Goal: Transaction & Acquisition: Book appointment/travel/reservation

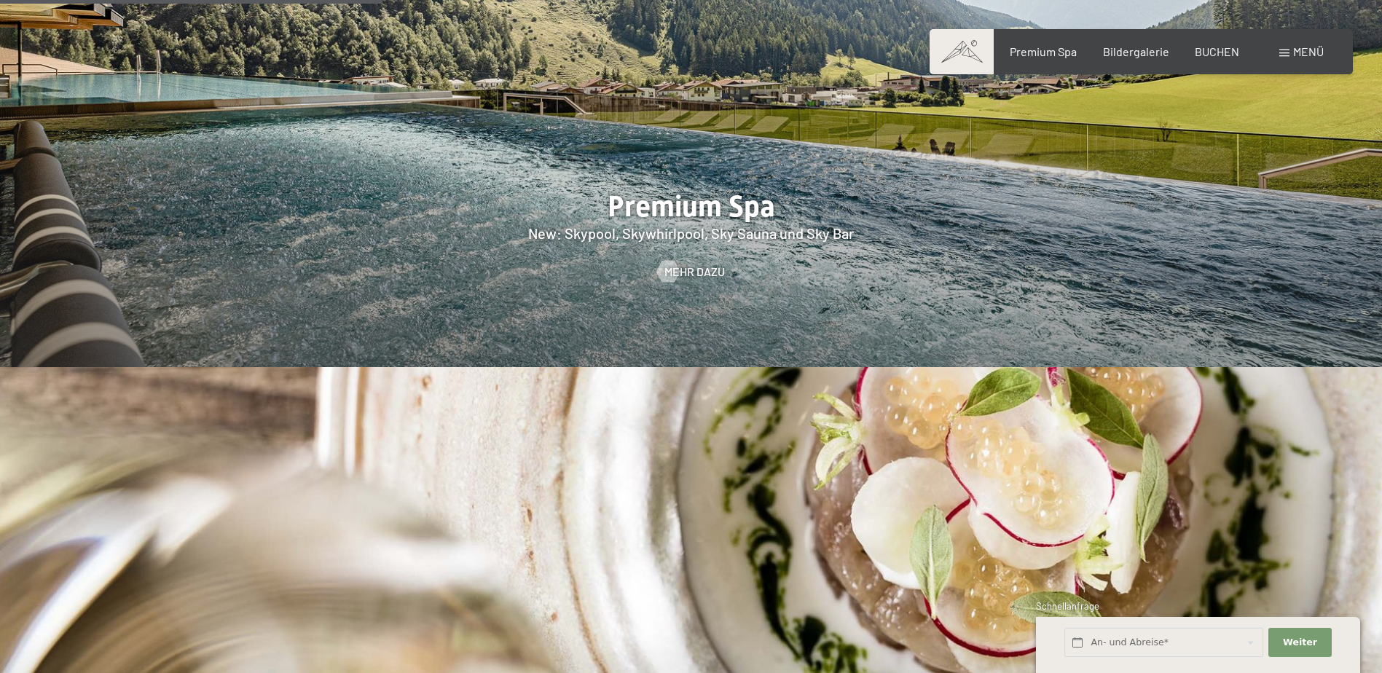
scroll to position [2258, 0]
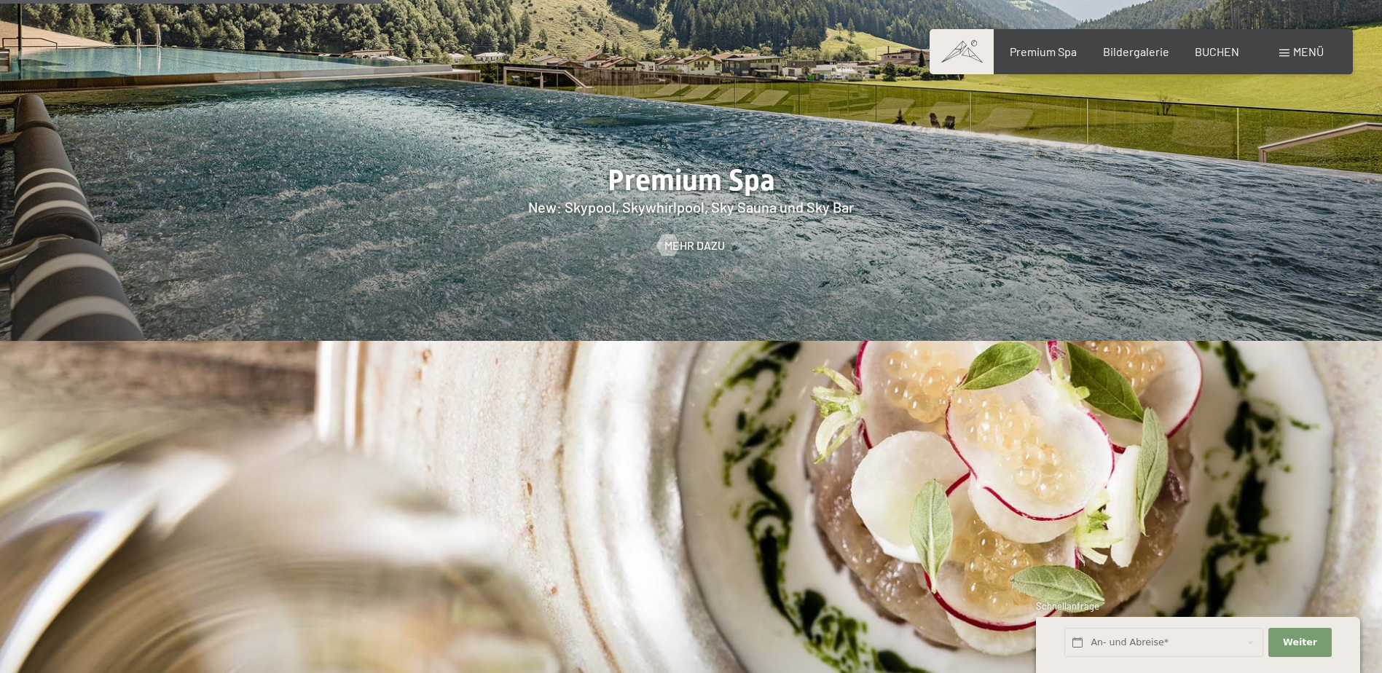
click at [1299, 52] on span "Menü" at bounding box center [1308, 51] width 31 height 14
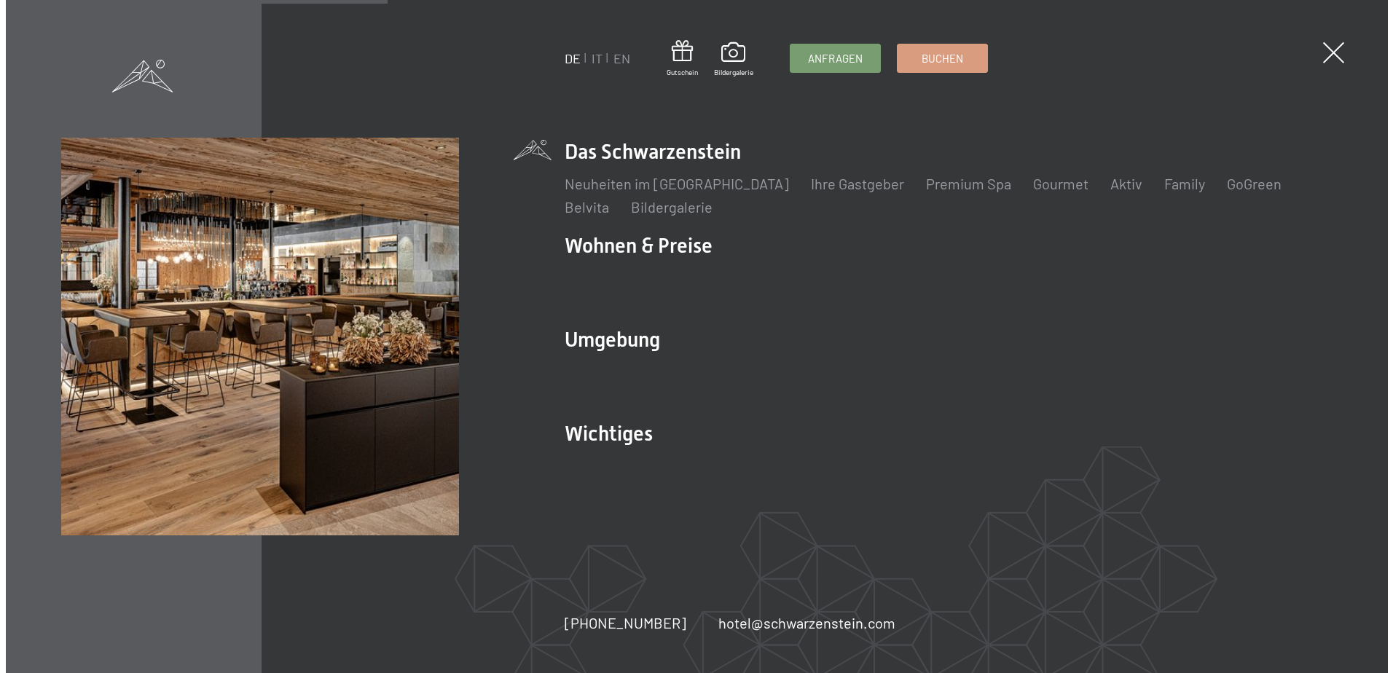
scroll to position [2263, 0]
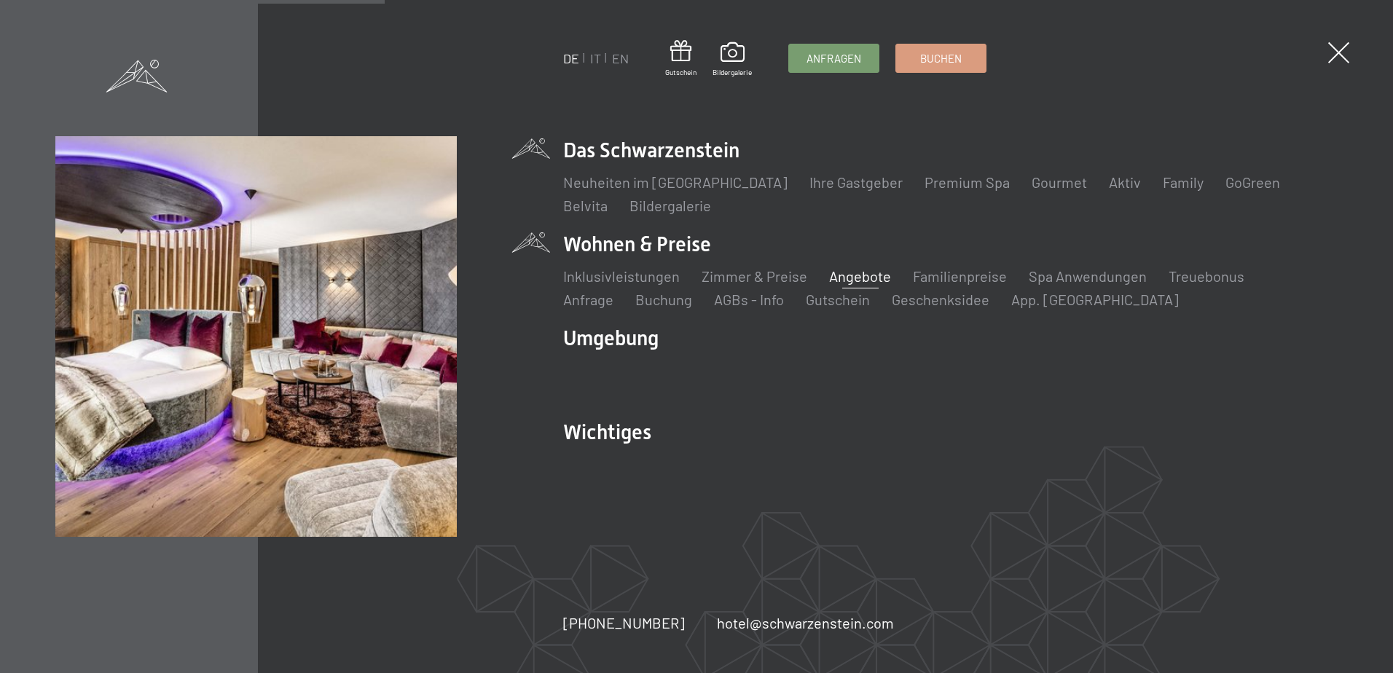
click at [838, 276] on link "Angebote" at bounding box center [860, 275] width 62 height 17
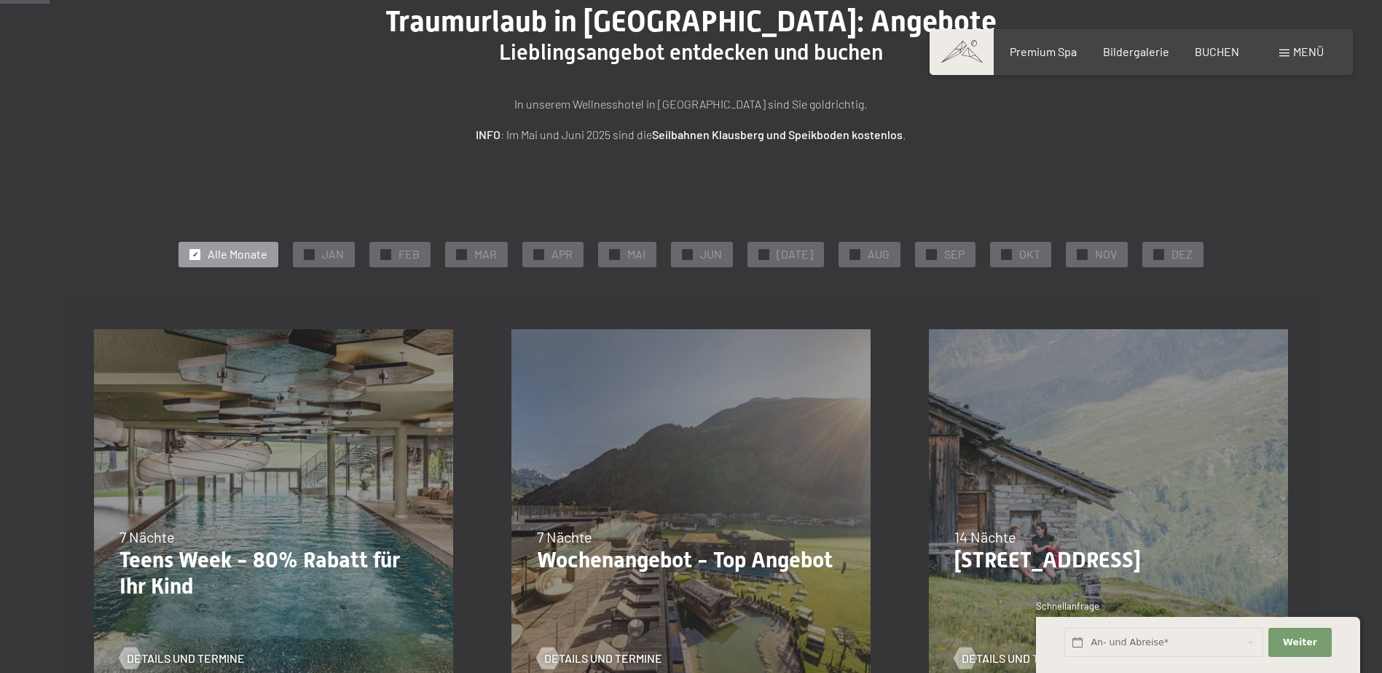
scroll to position [146, 0]
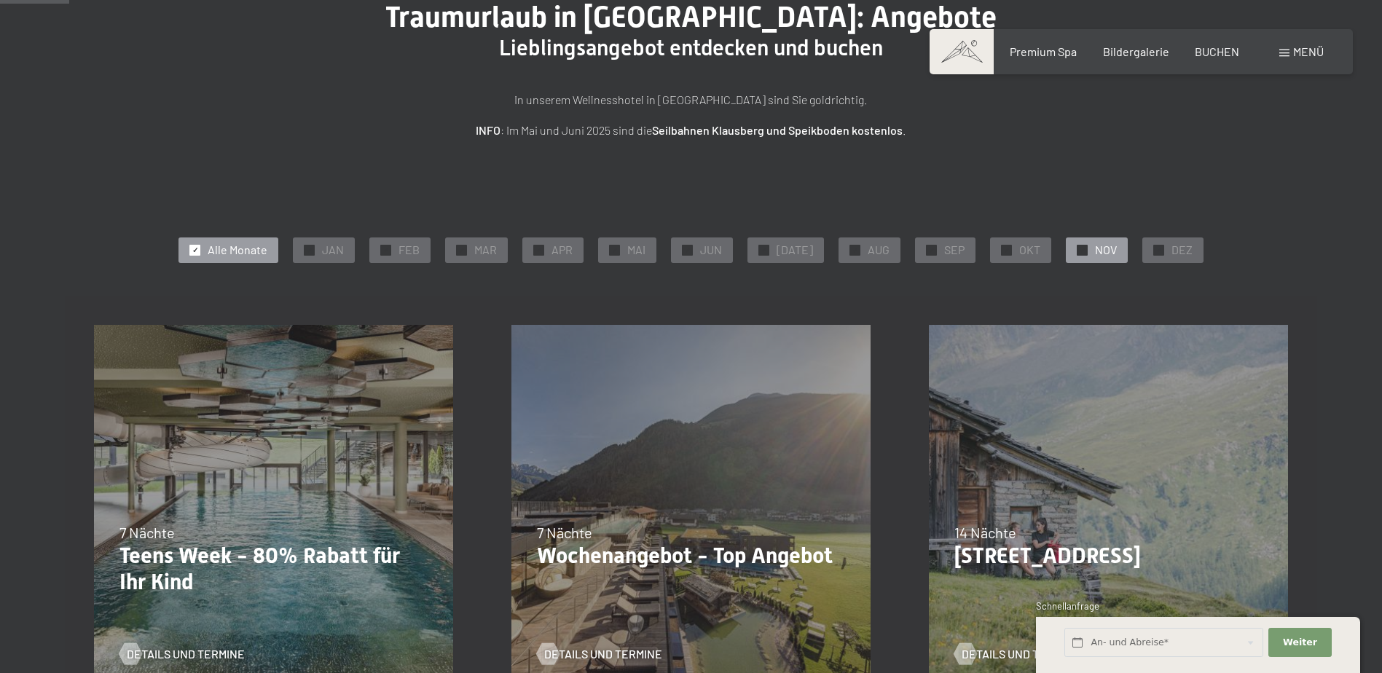
click at [1079, 253] on span "✓" at bounding box center [1082, 250] width 6 height 10
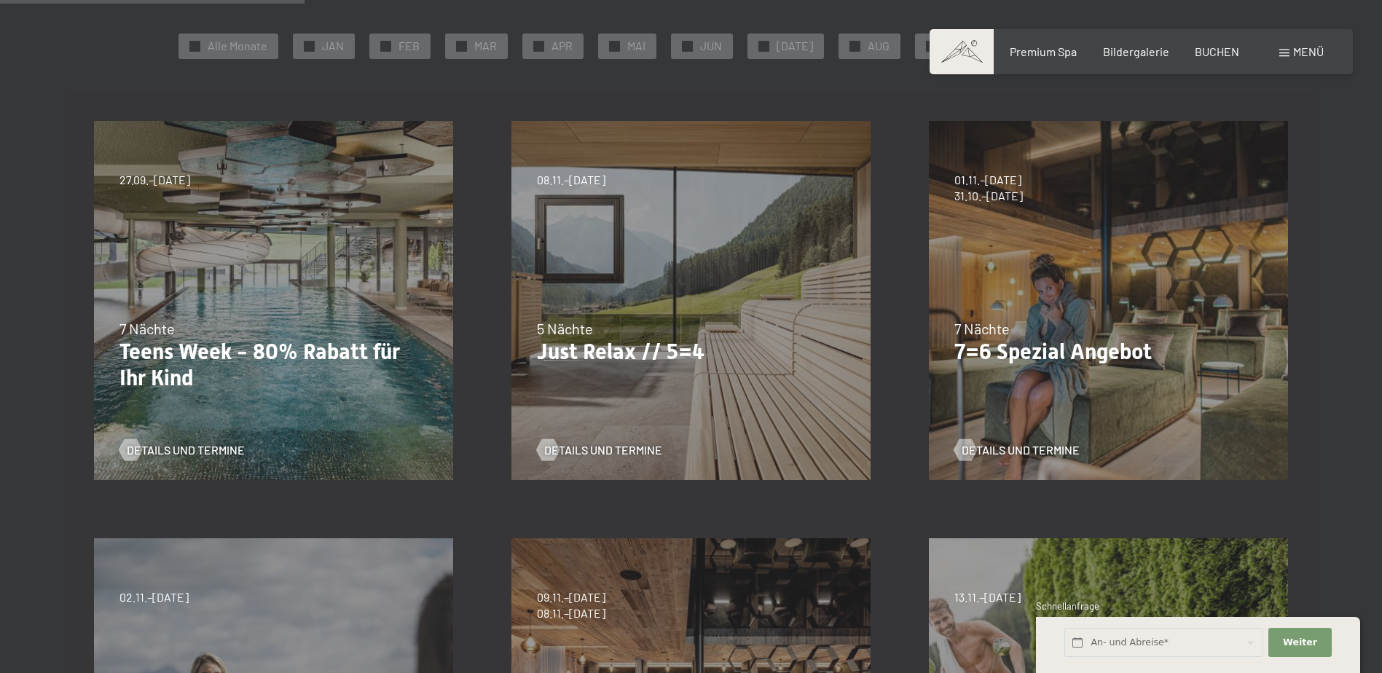
scroll to position [364, 0]
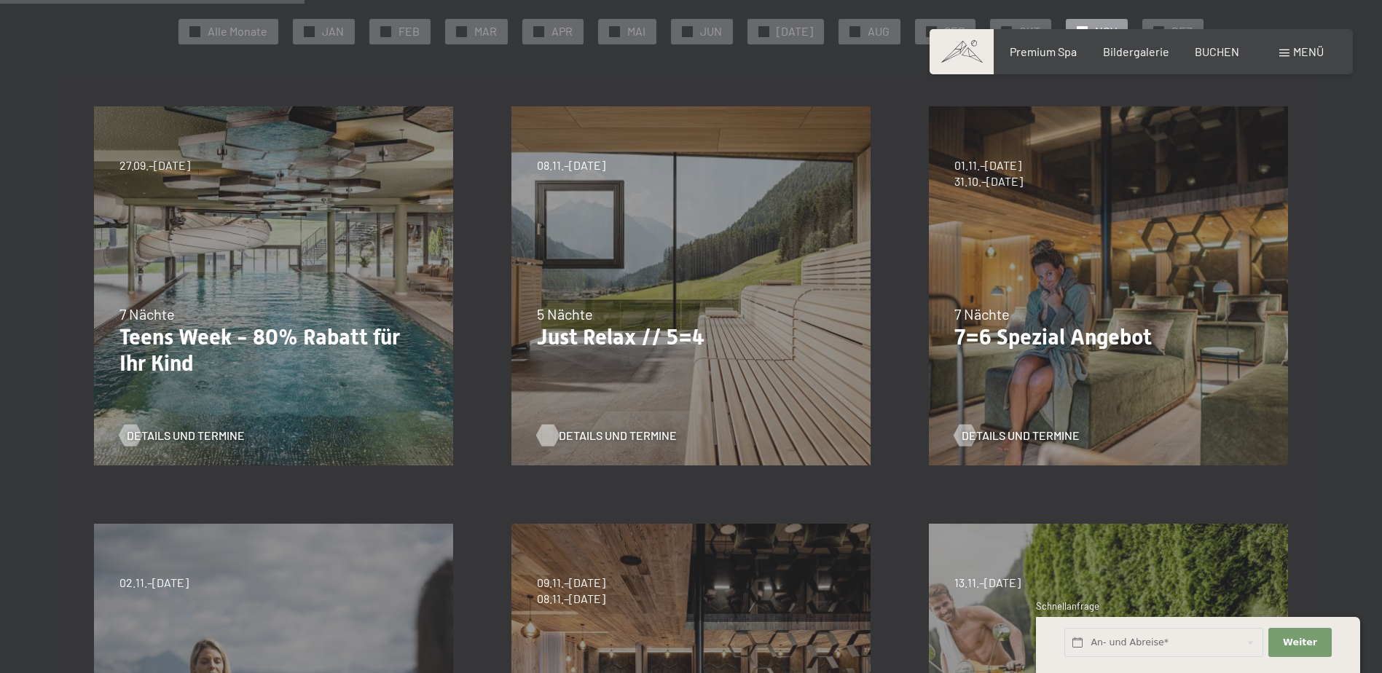
click at [586, 437] on span "Details und Termine" at bounding box center [618, 436] width 118 height 16
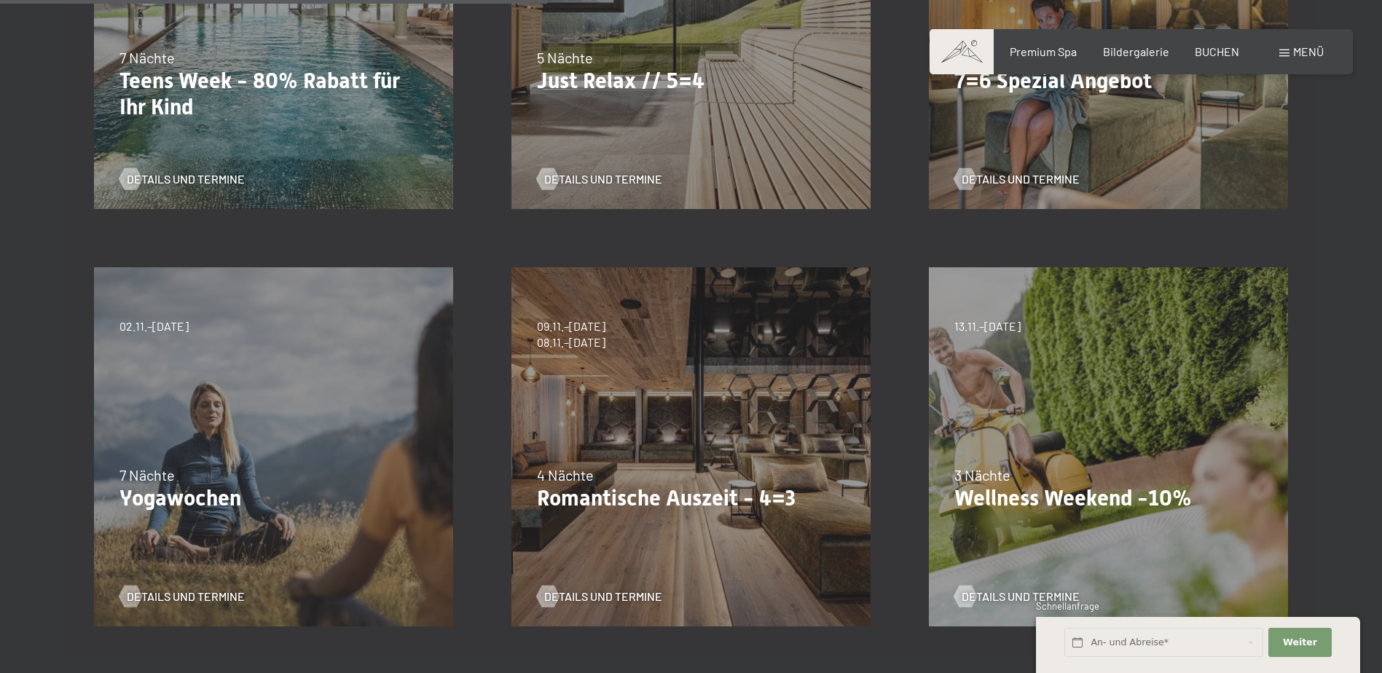
scroll to position [656, 0]
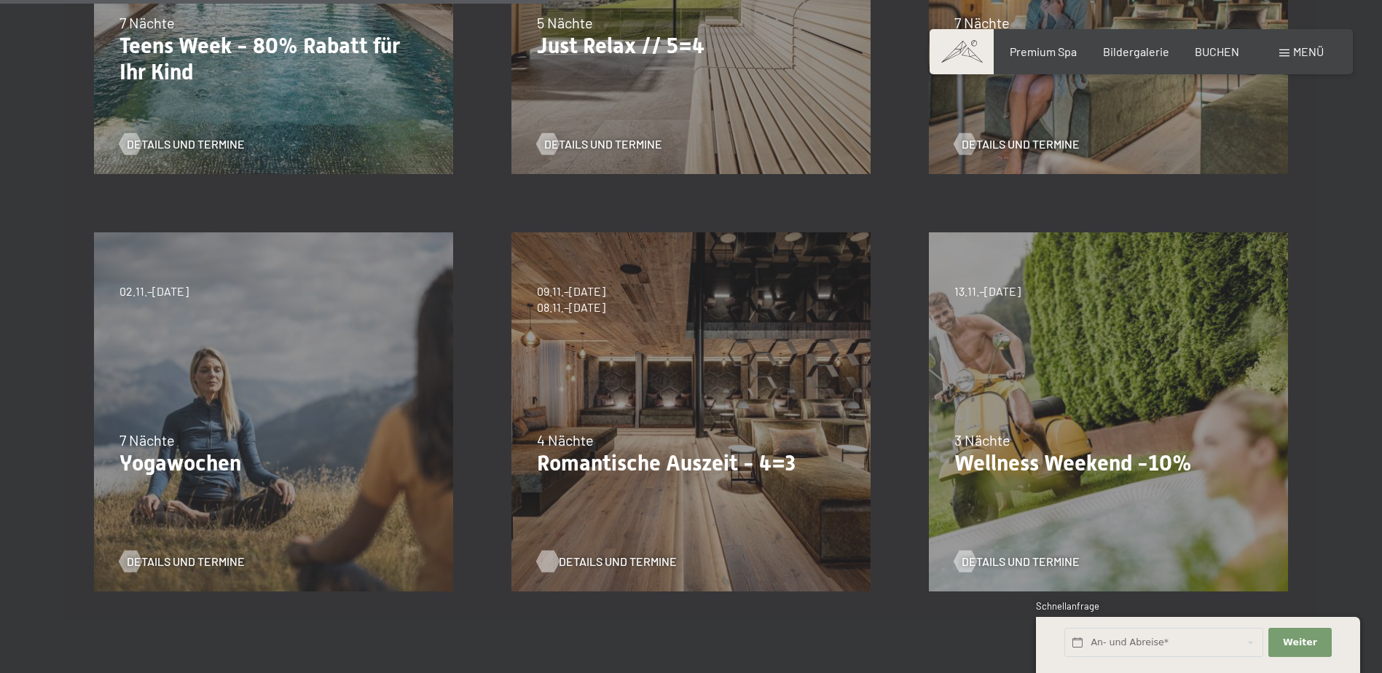
click at [619, 554] on span "Details und Termine" at bounding box center [618, 562] width 118 height 16
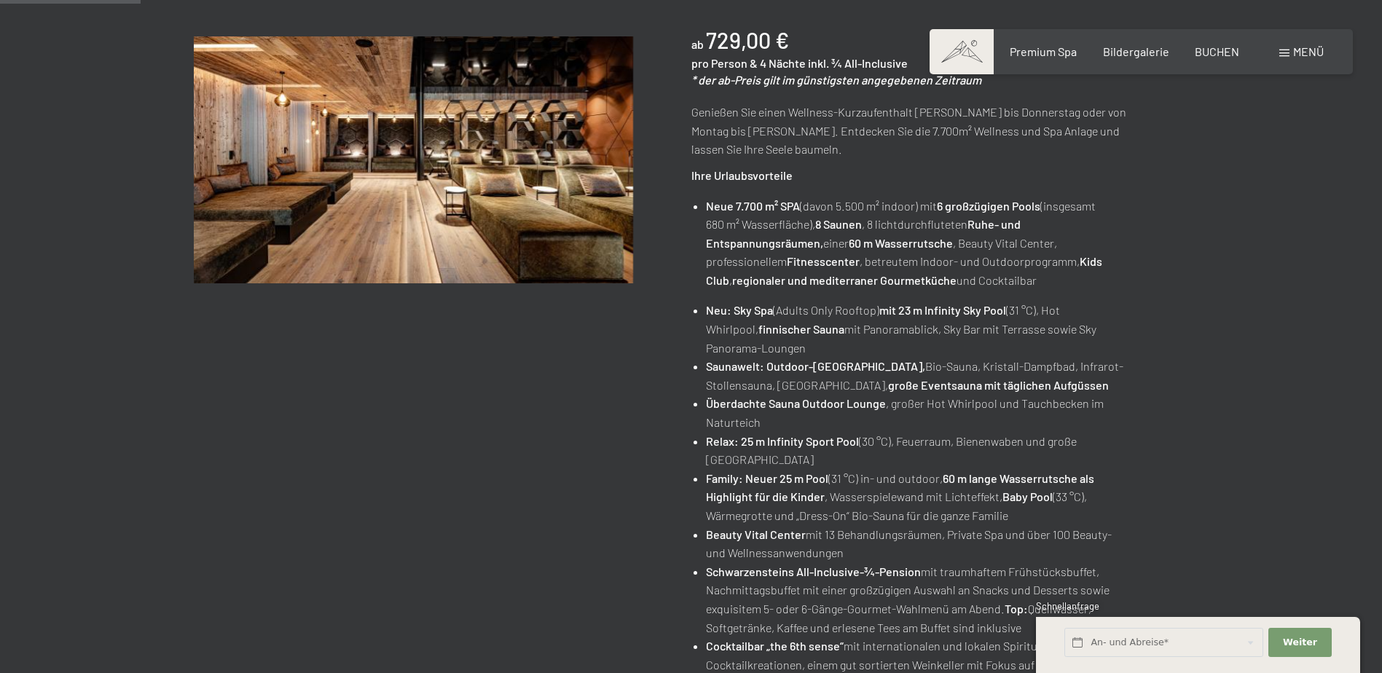
scroll to position [146, 0]
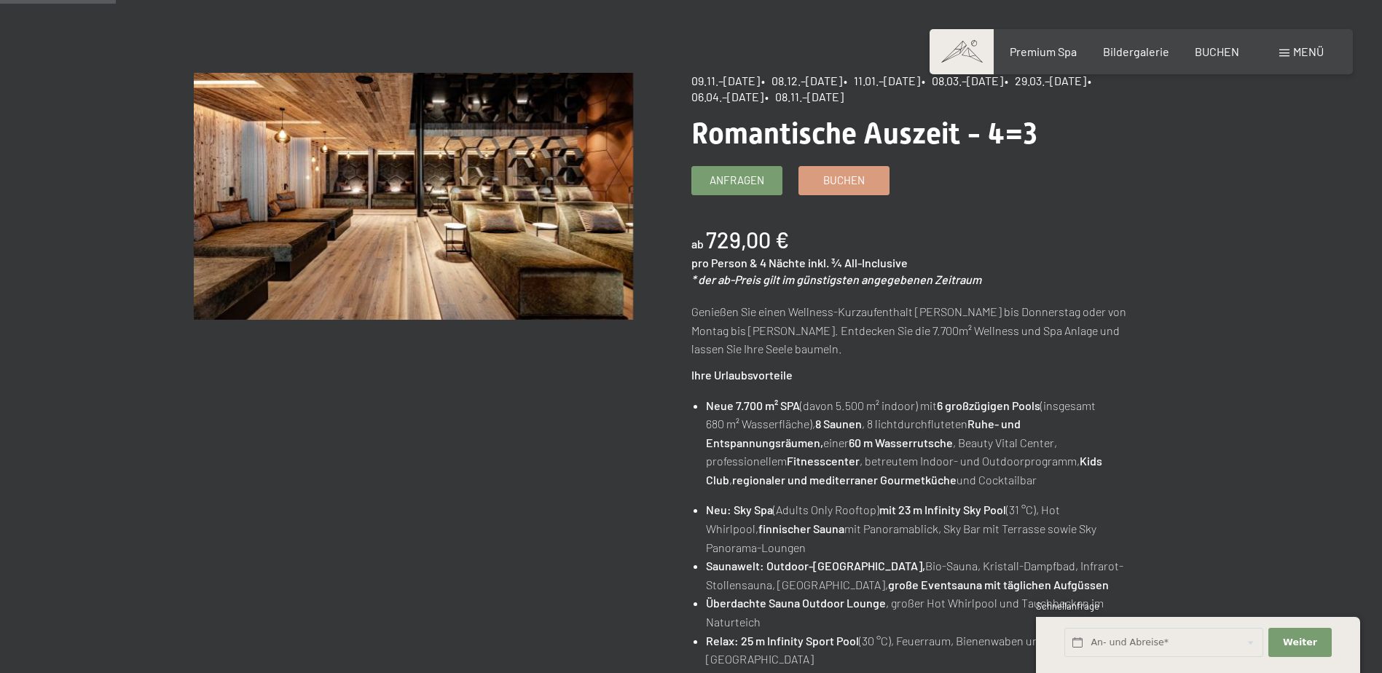
click at [1259, 352] on div "Angebot wechseln (9 / 14) 09.11.–05.12.2025 • 08.12.–19.12.2025 • 11.01.–23.01.…" at bounding box center [691, 660] width 1382 height 1174
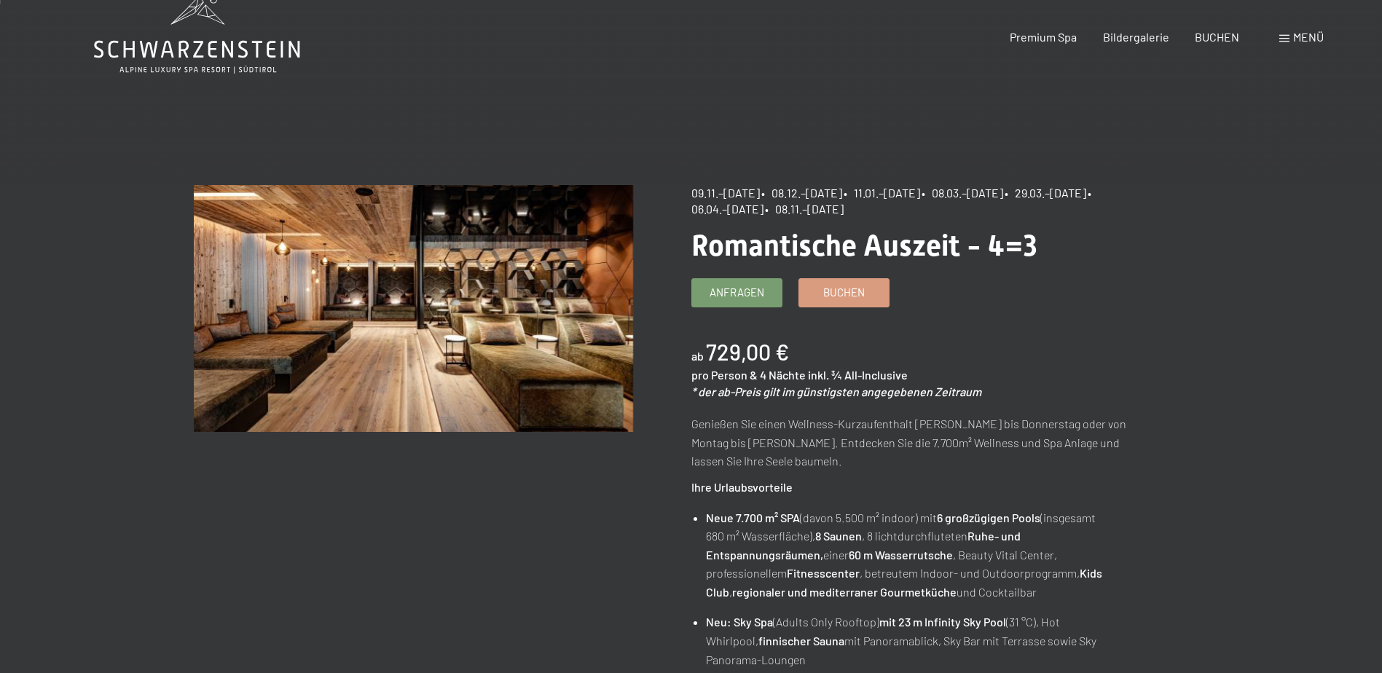
scroll to position [0, 0]
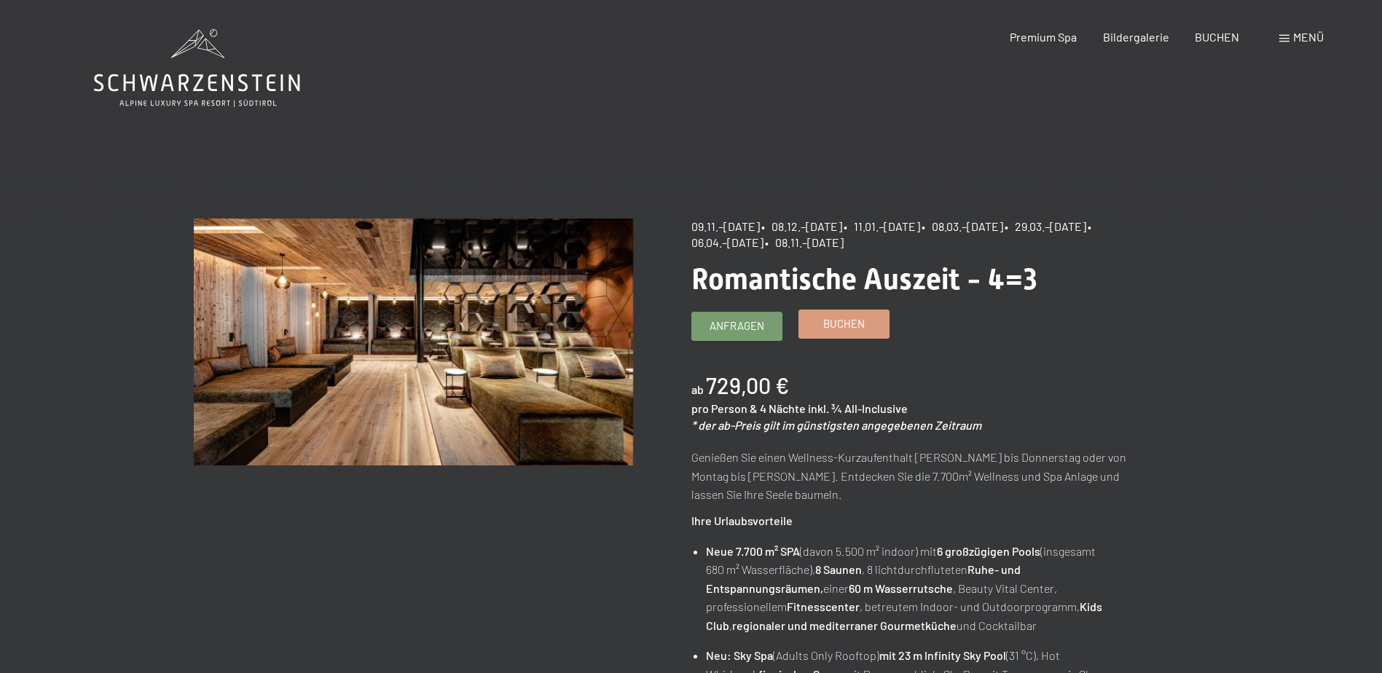
click at [841, 325] on span "Buchen" at bounding box center [844, 323] width 42 height 15
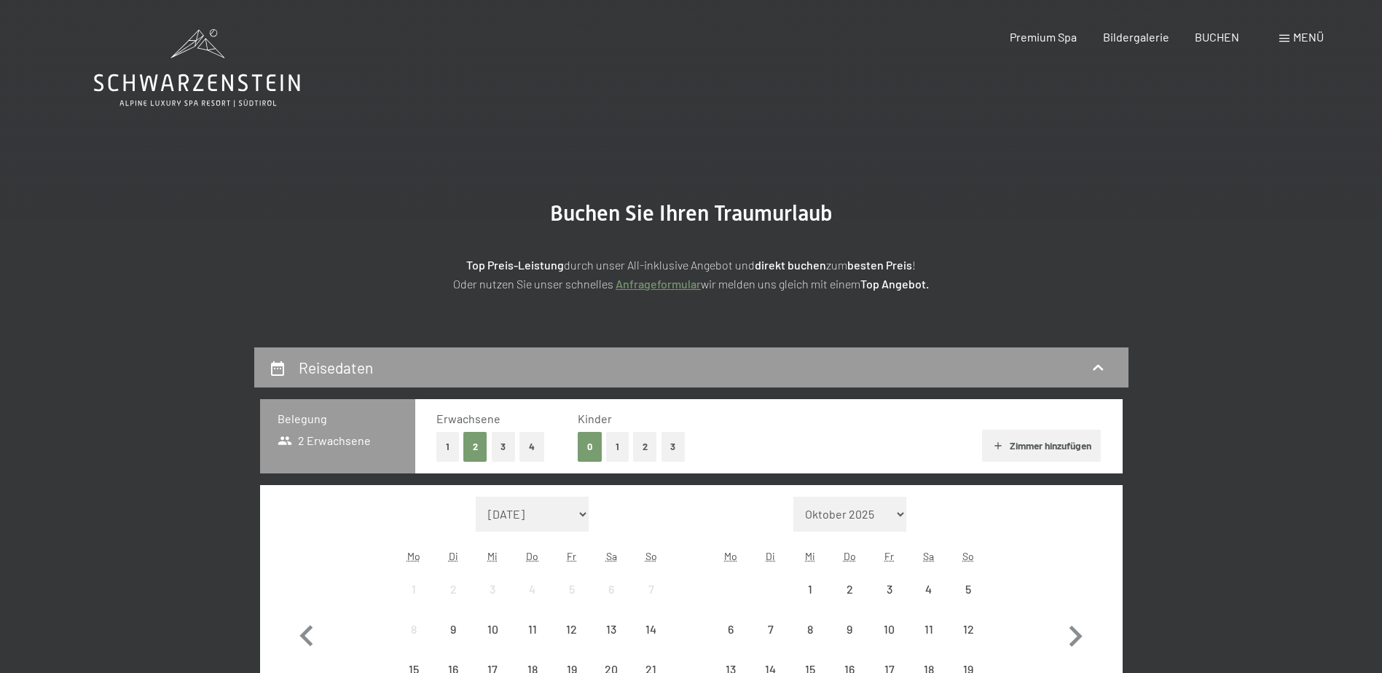
select select "[DATE]"
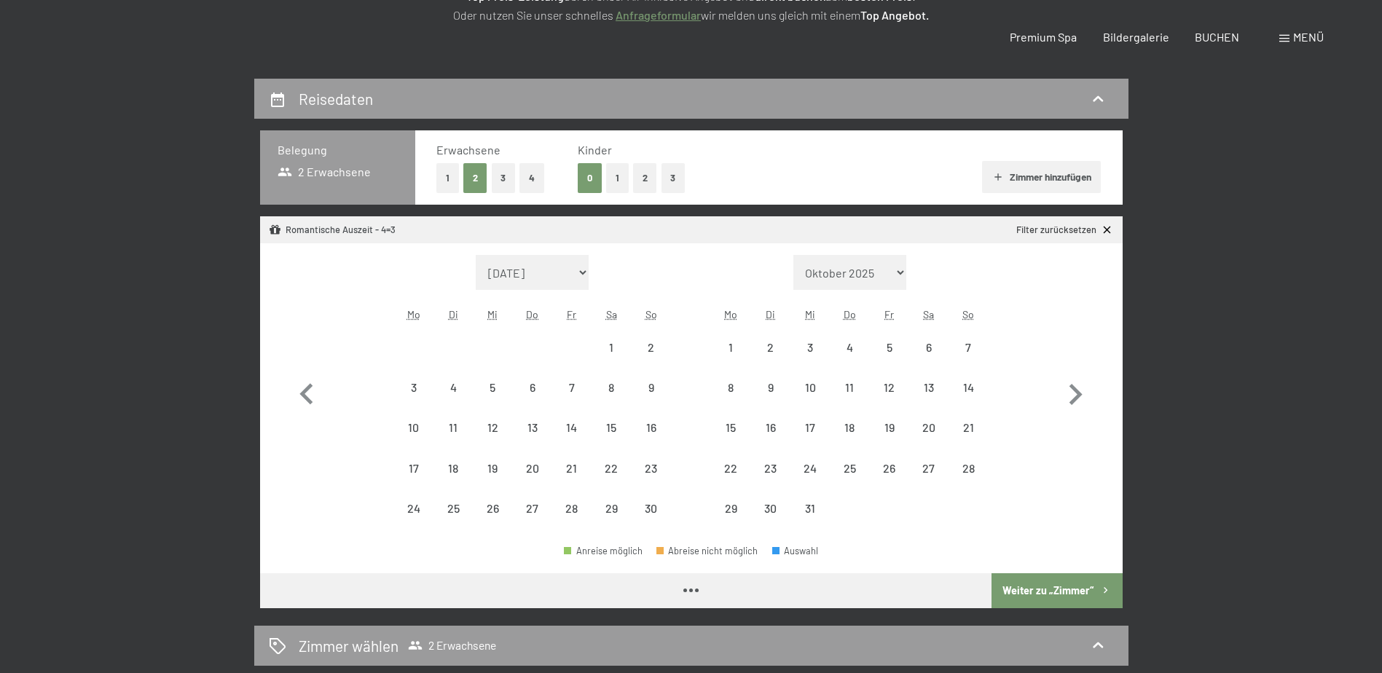
select select "[DATE]"
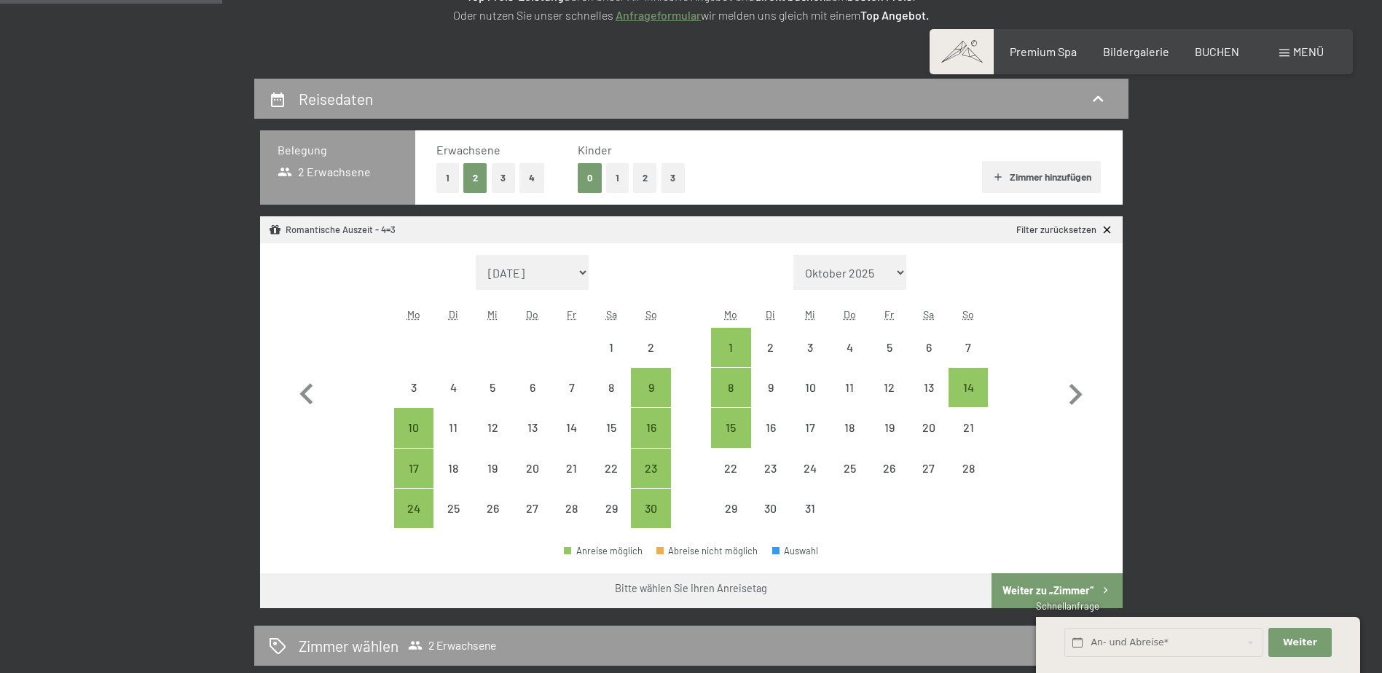
scroll to position [291, 0]
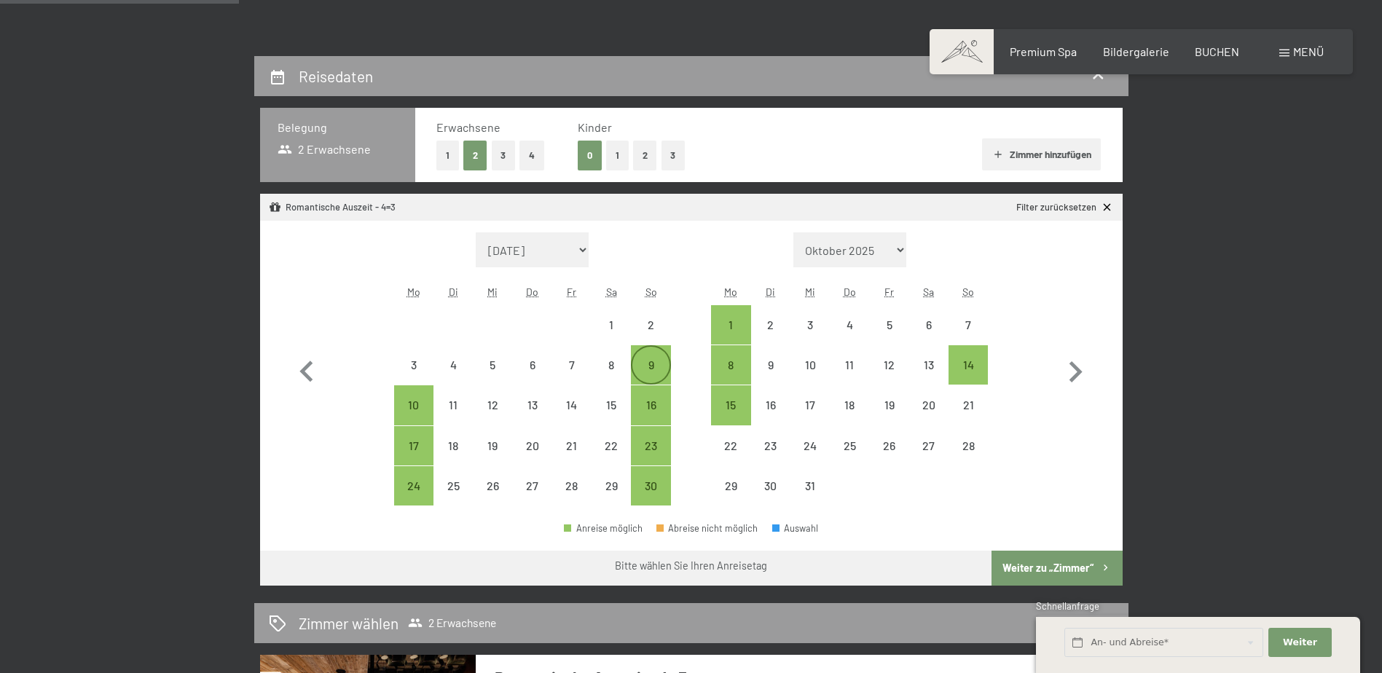
click at [657, 358] on div "9" at bounding box center [650, 365] width 36 height 36
select select "[DATE]"
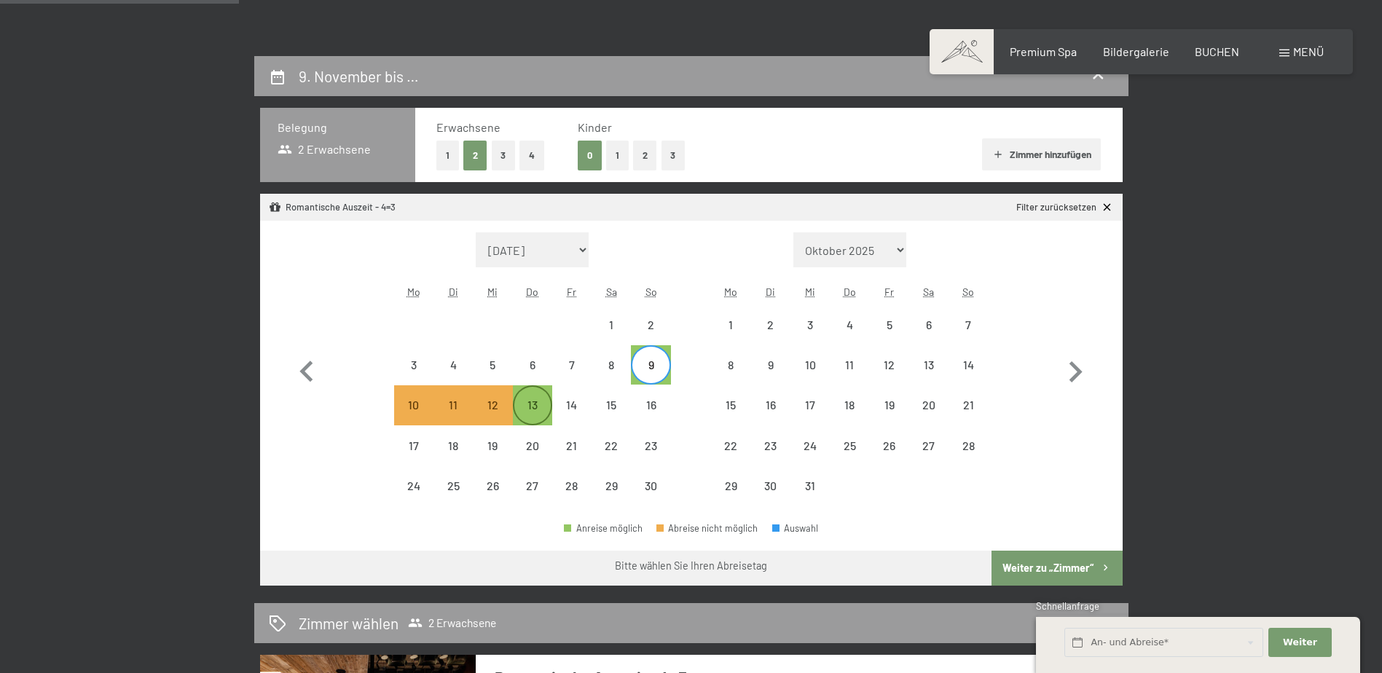
click at [529, 404] on div "13" at bounding box center [532, 417] width 36 height 36
select select "[DATE]"
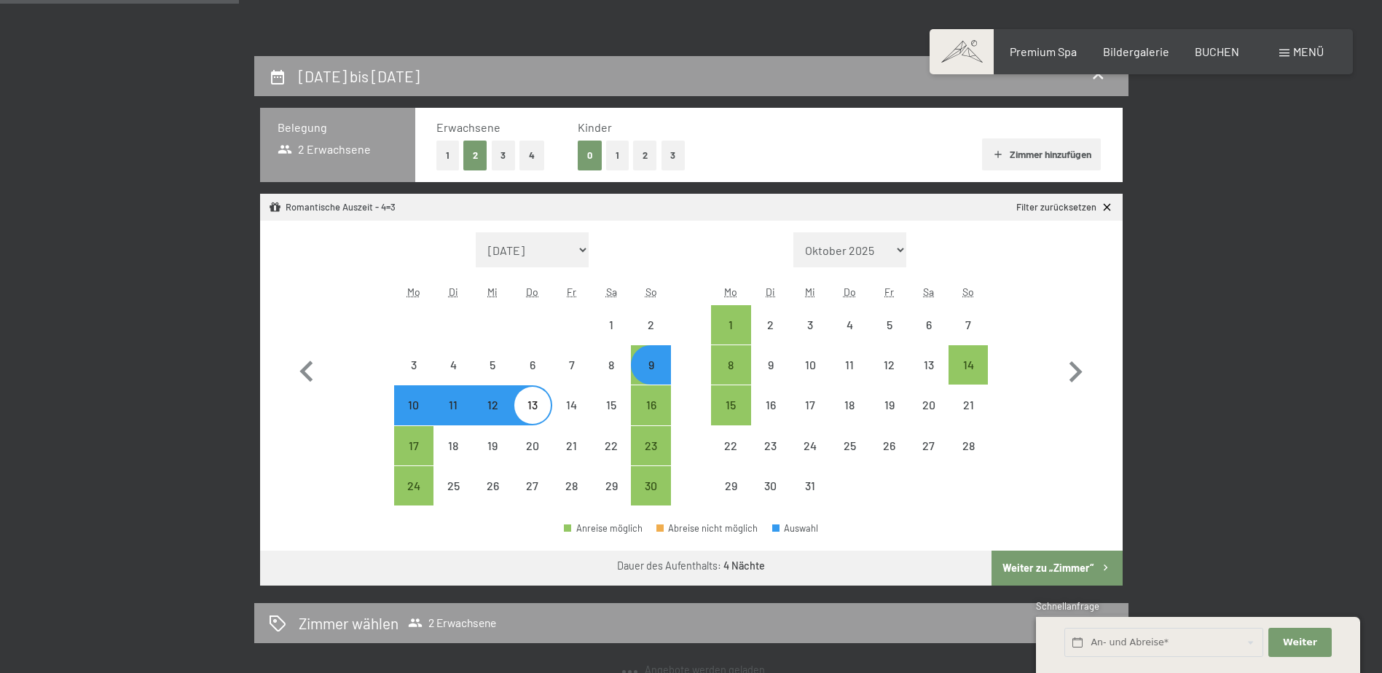
select select "[DATE]"
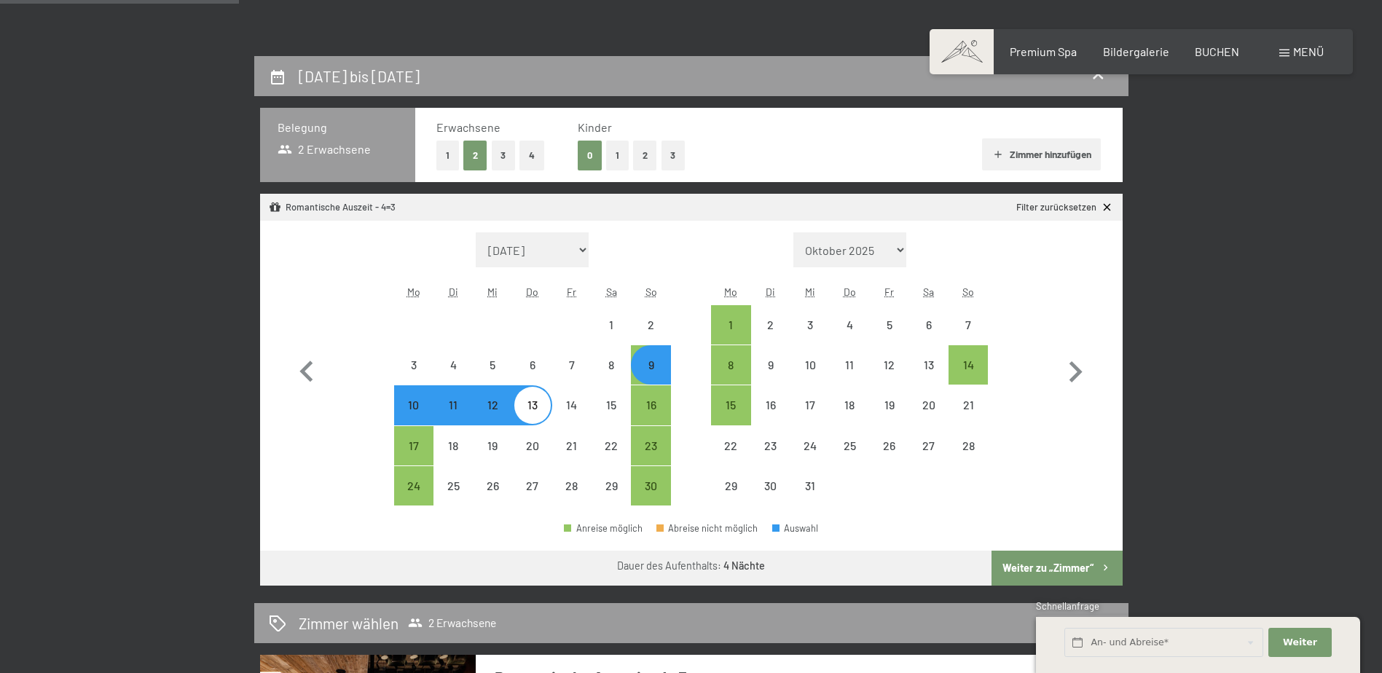
click at [1019, 559] on button "Weiter zu „Zimmer“" at bounding box center [1056, 568] width 130 height 35
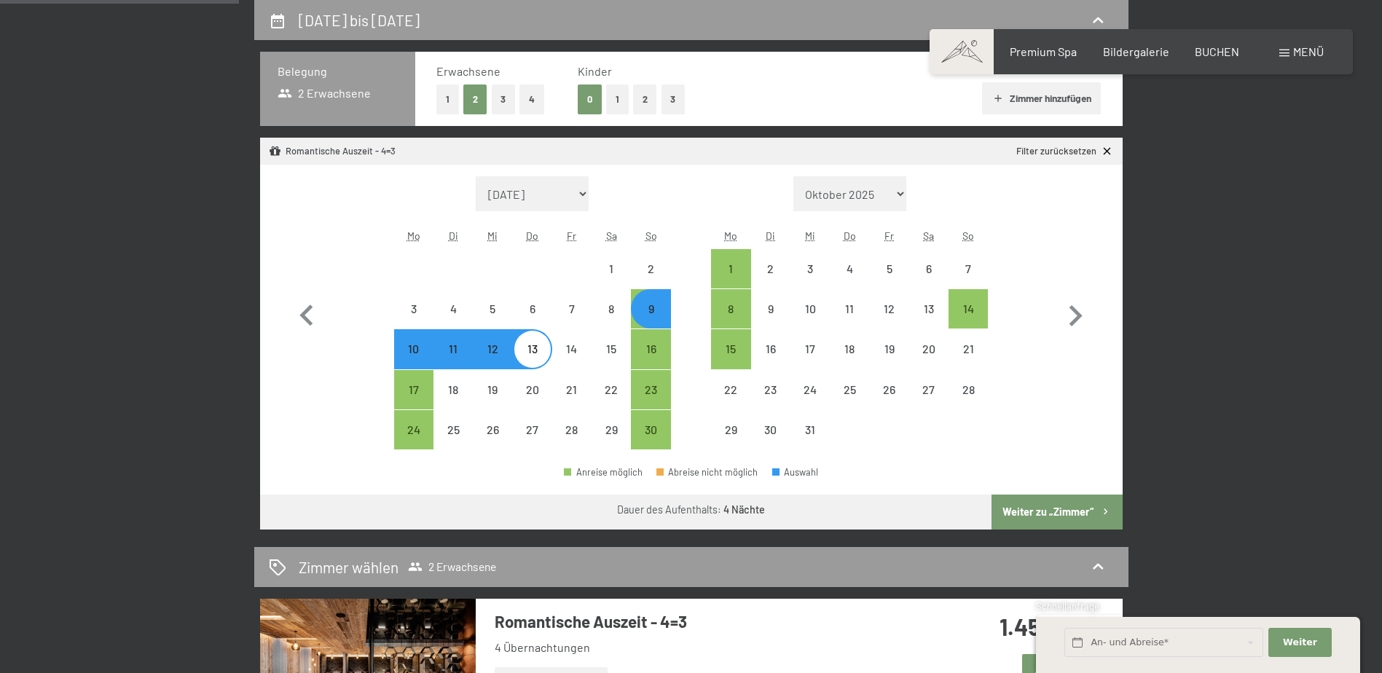
select select "[DATE]"
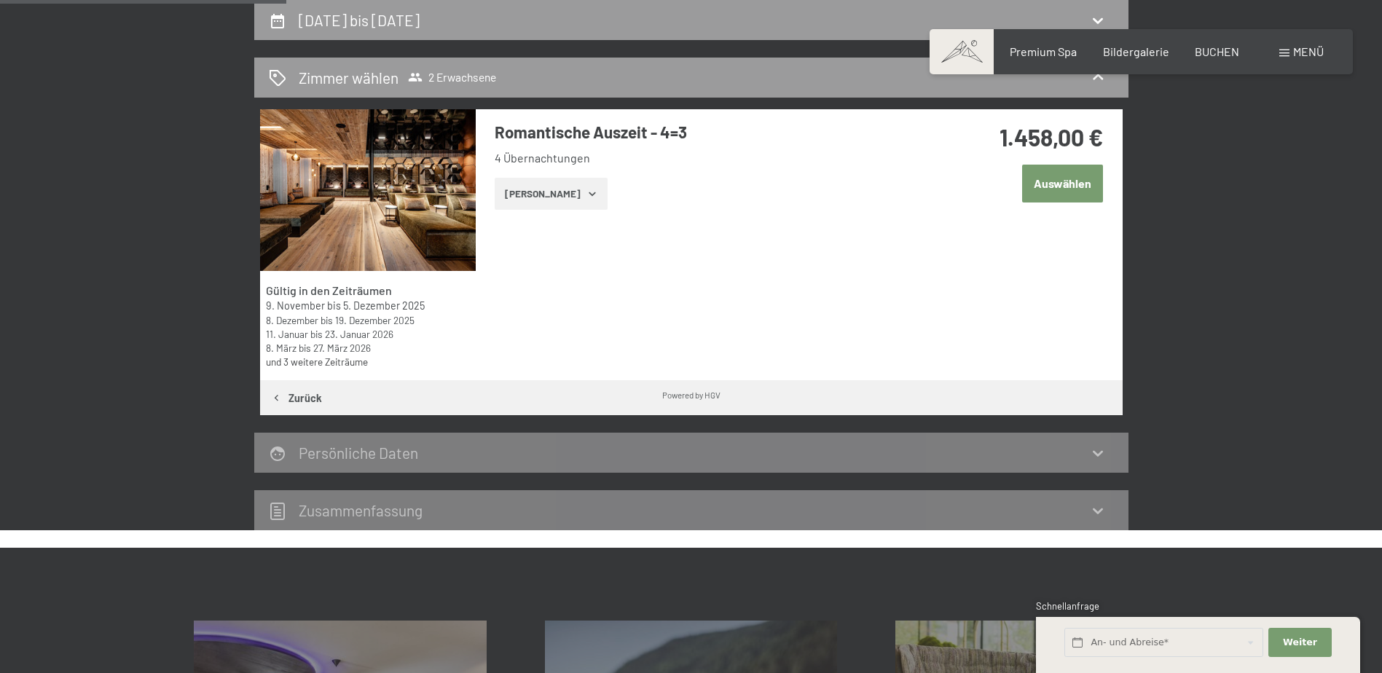
click at [525, 189] on button "[PERSON_NAME]" at bounding box center [551, 194] width 113 height 32
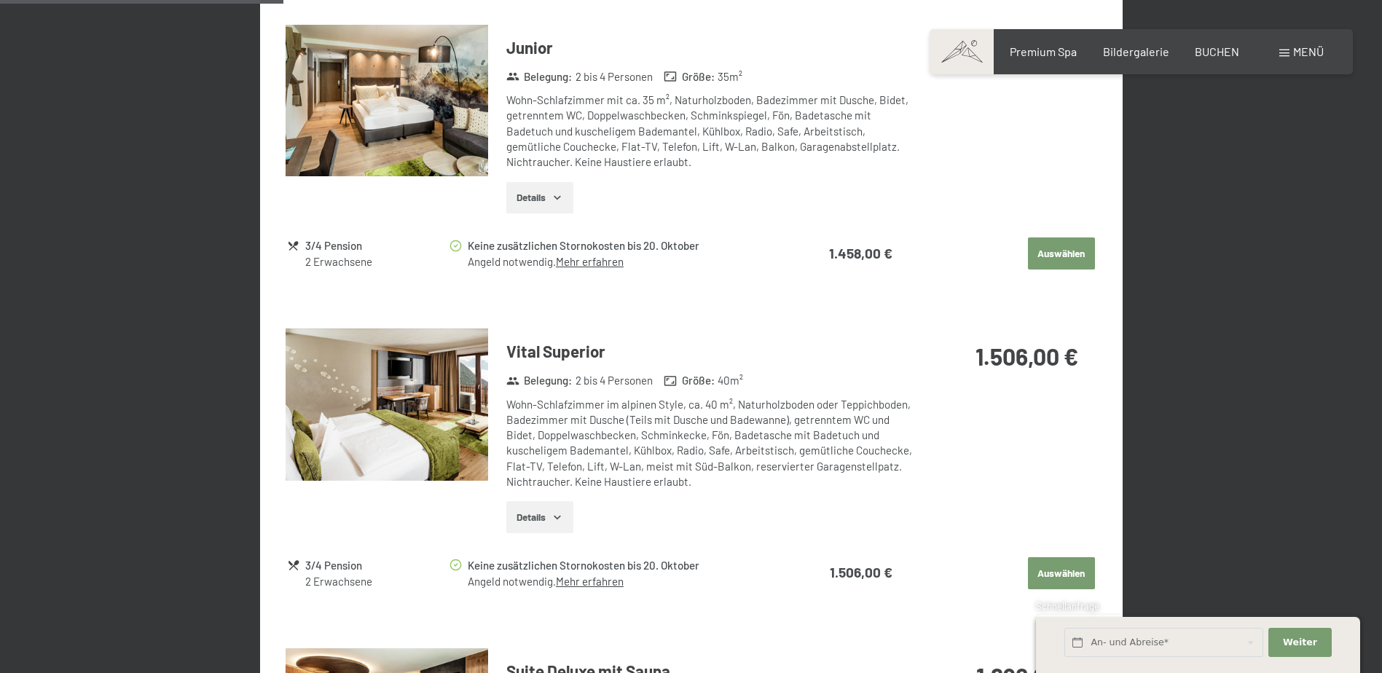
scroll to position [784, 0]
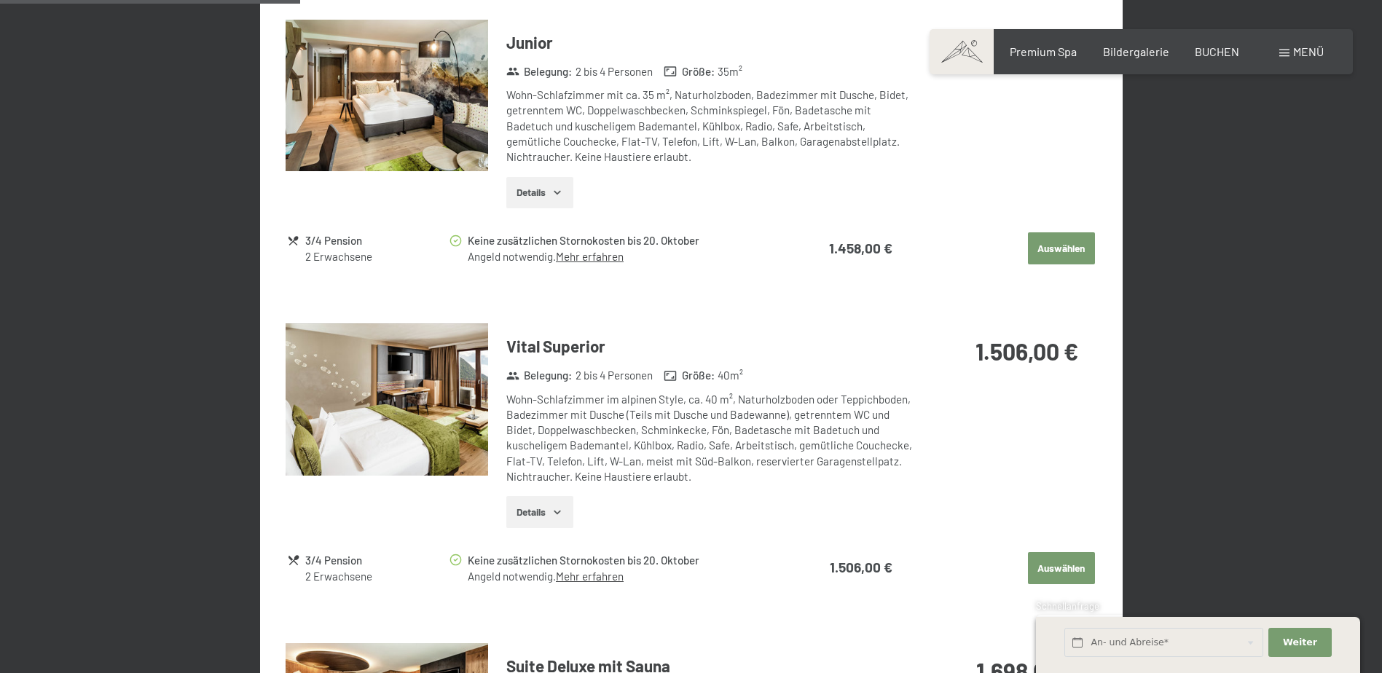
click at [550, 498] on button "Details" at bounding box center [539, 512] width 66 height 32
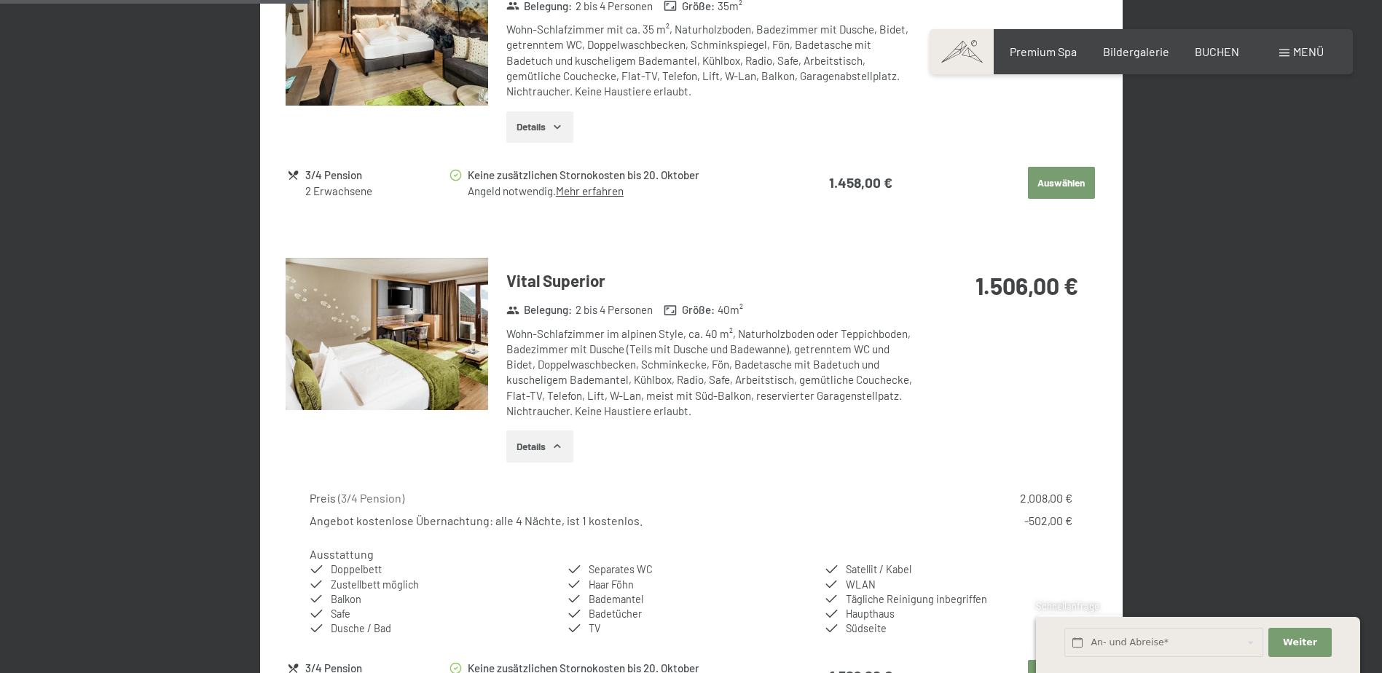
scroll to position [930, 0]
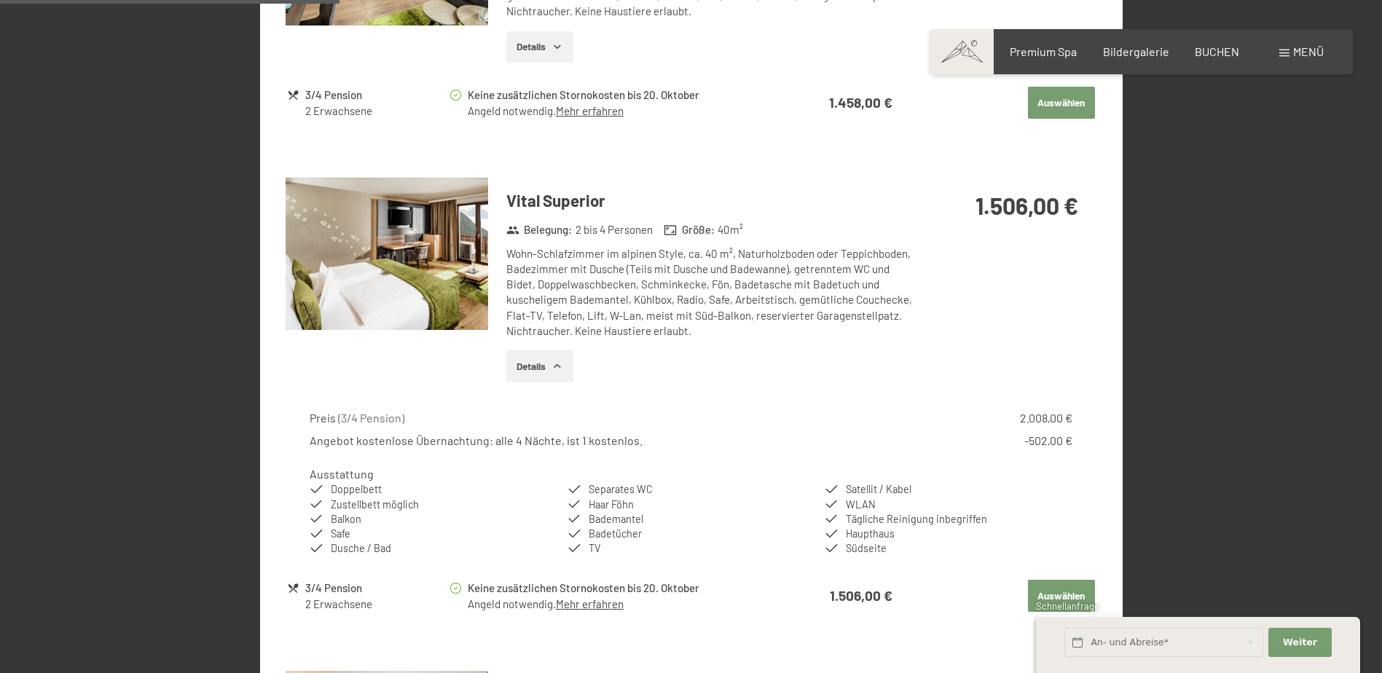
click at [546, 363] on button "Details" at bounding box center [539, 366] width 66 height 32
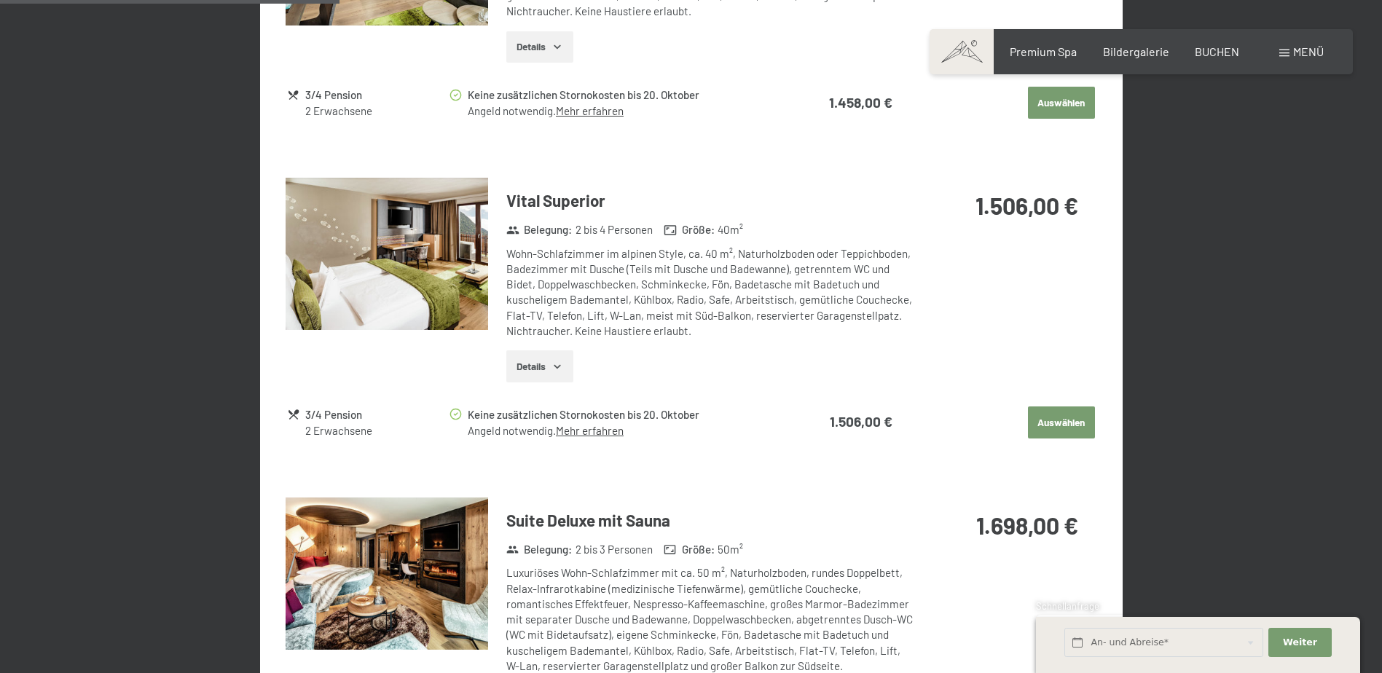
click at [1057, 414] on button "Auswählen" at bounding box center [1061, 422] width 67 height 32
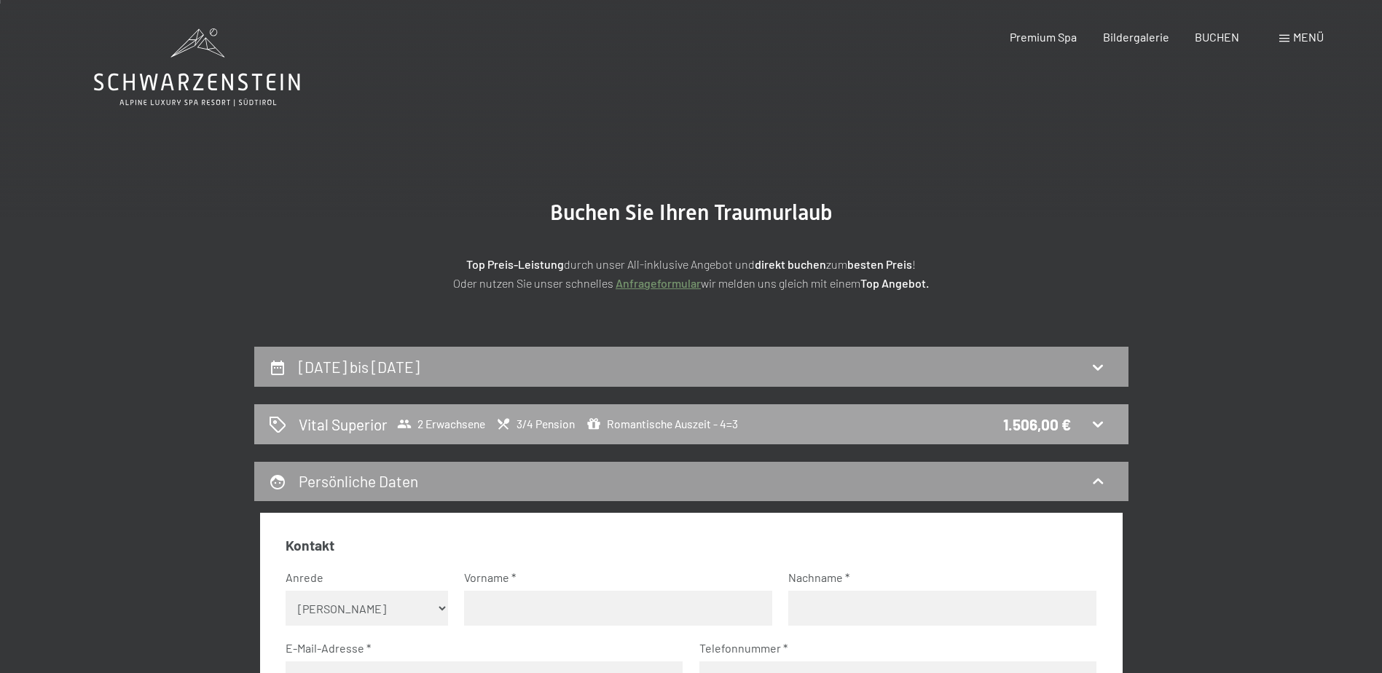
scroll to position [0, 0]
click at [618, 416] on span "Vital Superior 2 Erwachsene 3/4 Pension Romantische Auszeit - 4=3" at bounding box center [518, 424] width 439 height 21
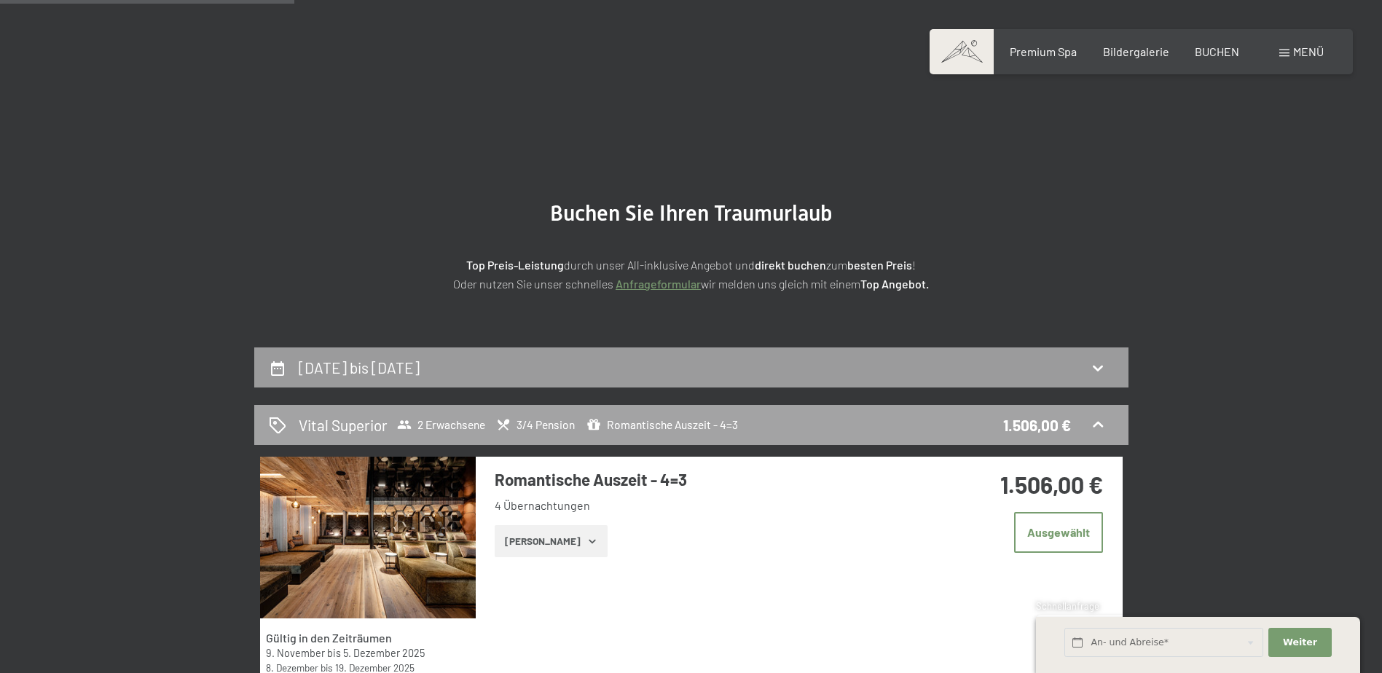
scroll to position [347, 0]
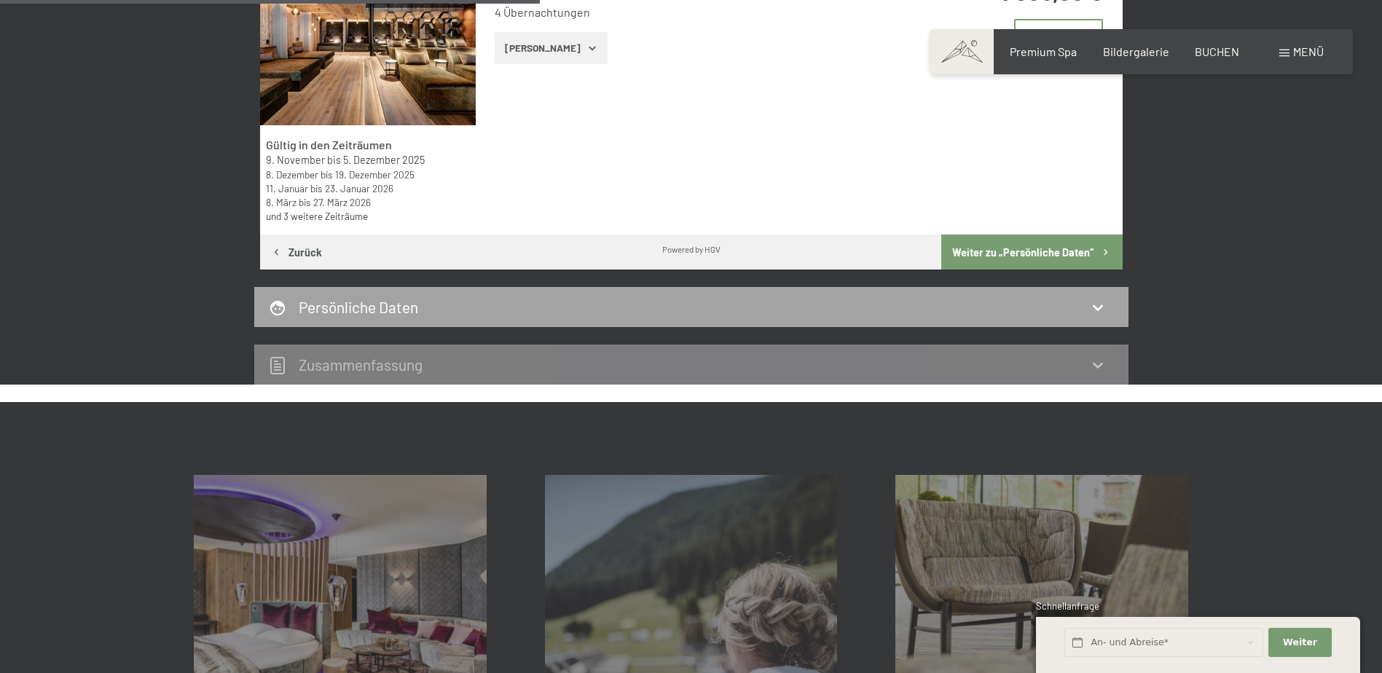
click at [394, 313] on h2 "Persönliche Daten" at bounding box center [358, 307] width 119 height 18
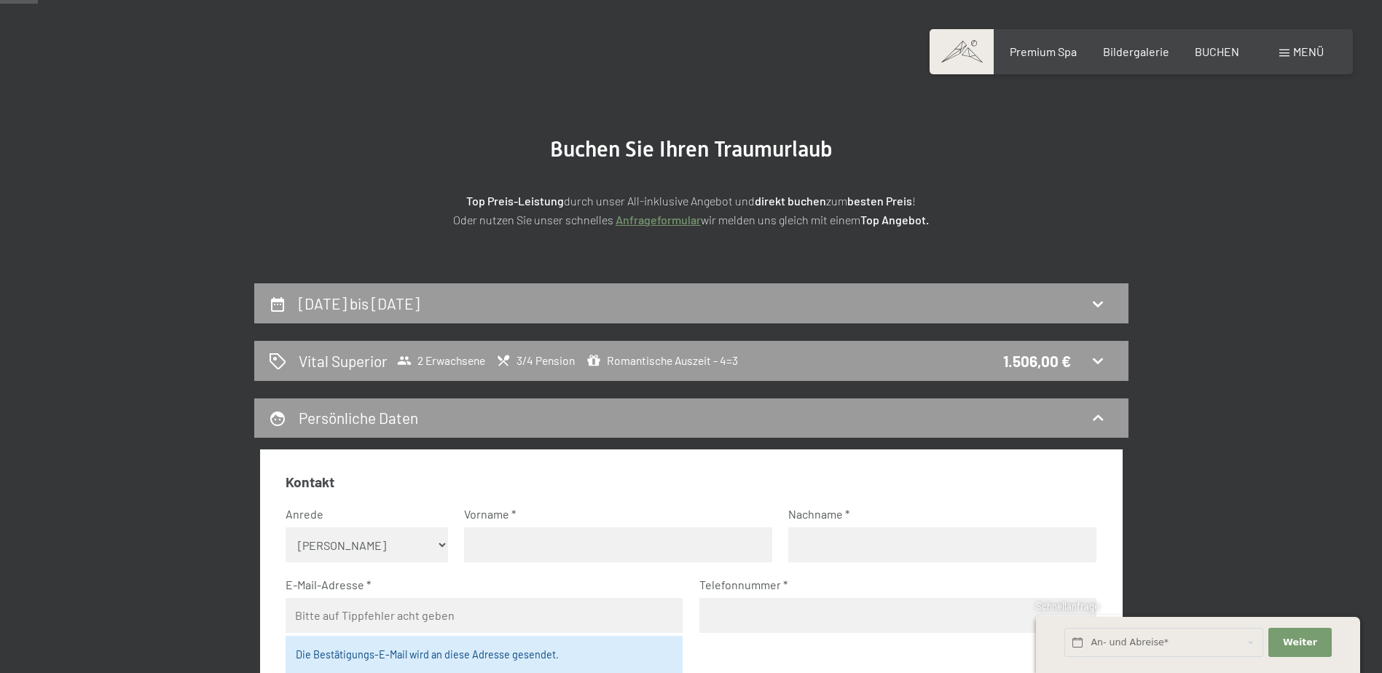
scroll to position [0, 0]
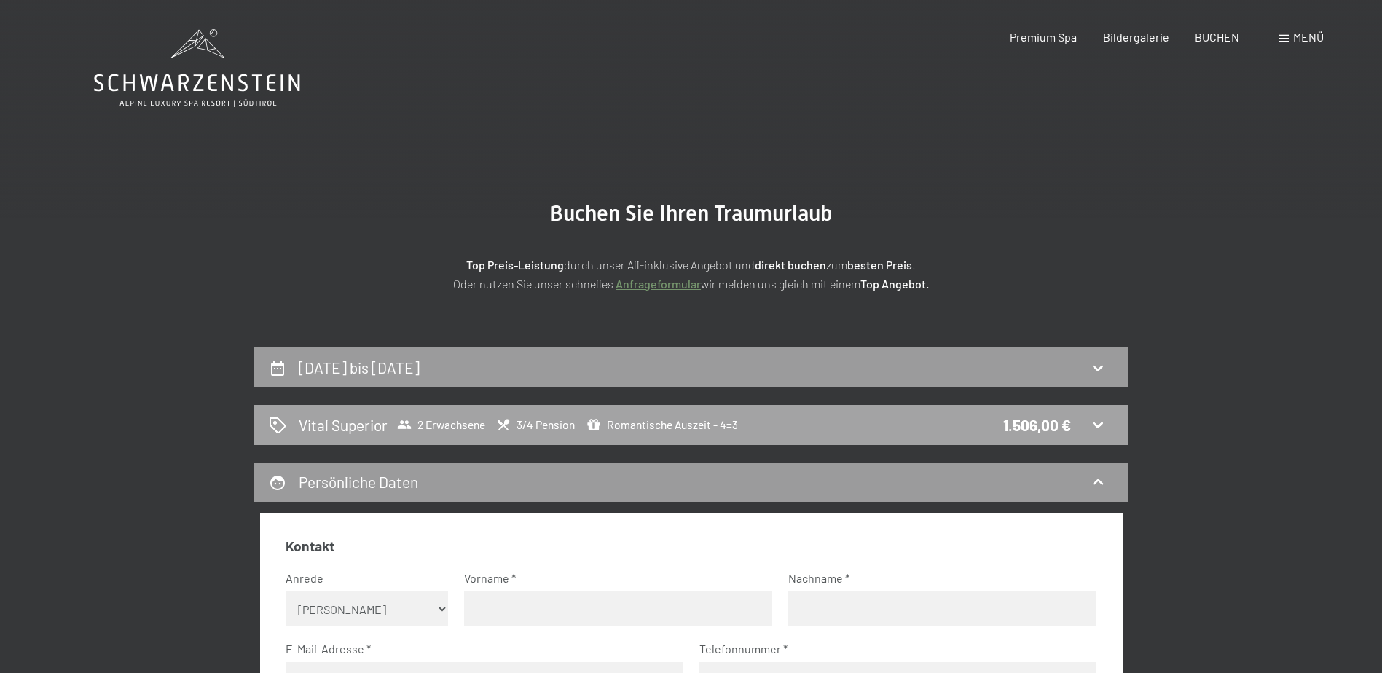
click at [427, 414] on span "Vital Superior 2 Erwachsene 3/4 Pension Romantische Auszeit - 4=3" at bounding box center [518, 424] width 439 height 21
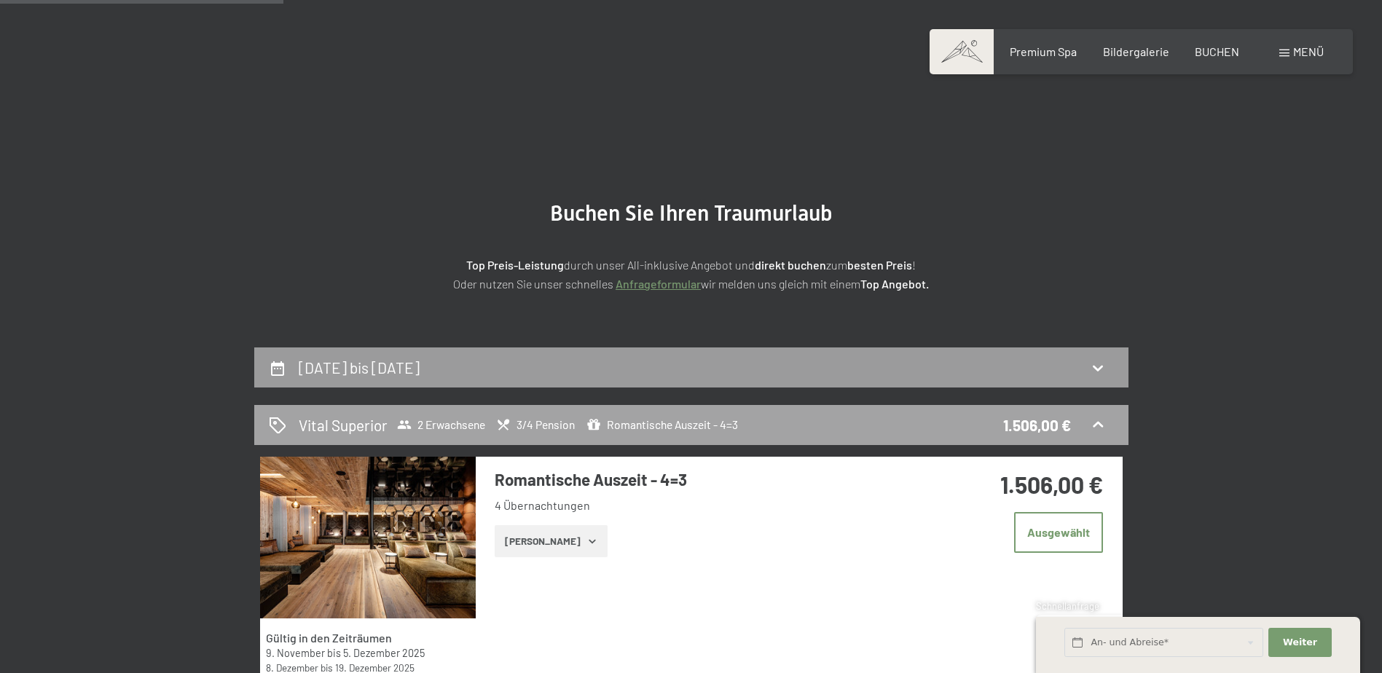
scroll to position [347, 0]
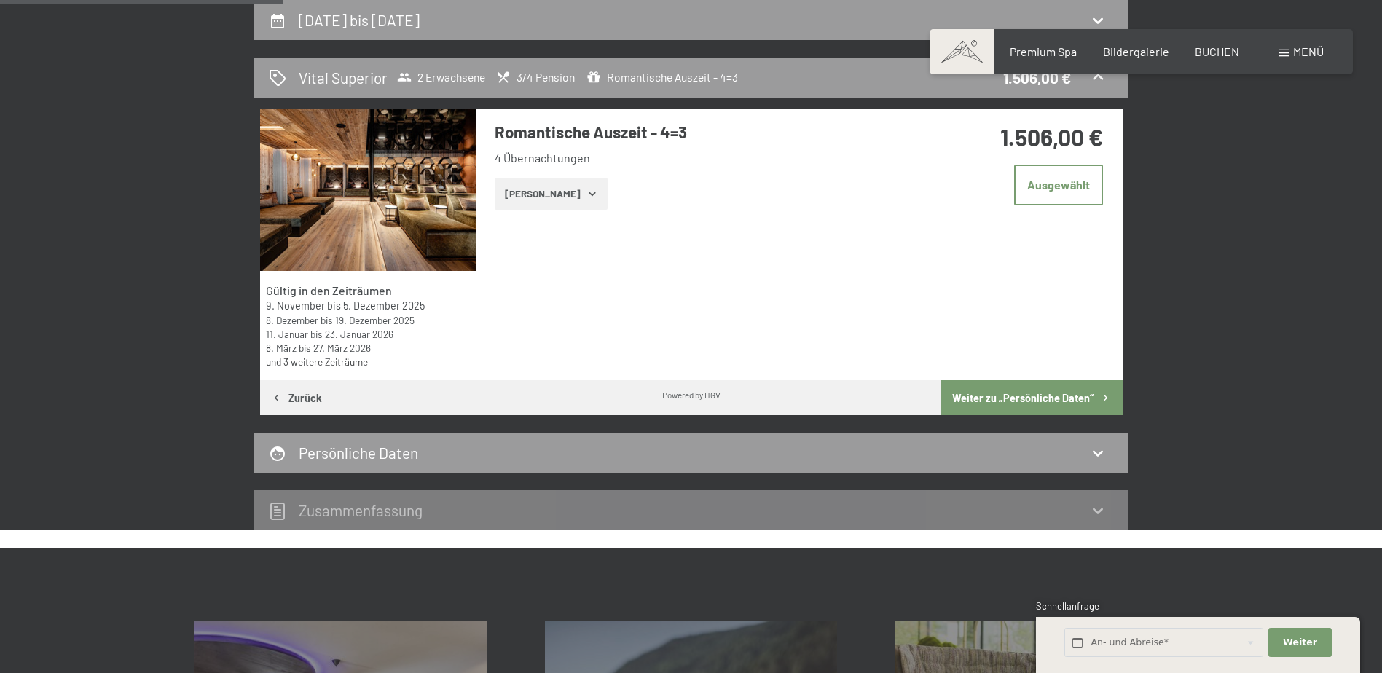
click at [543, 193] on button "Zeige Zimmer" at bounding box center [551, 194] width 113 height 32
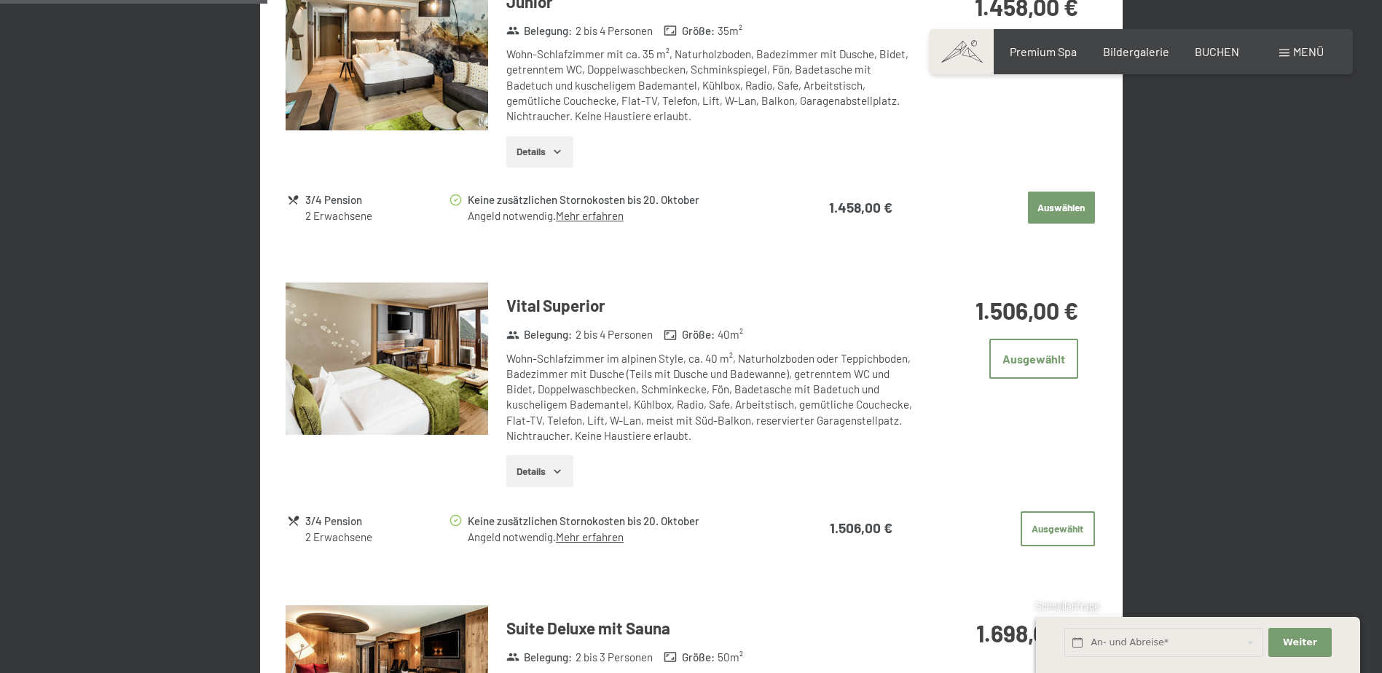
scroll to position [930, 0]
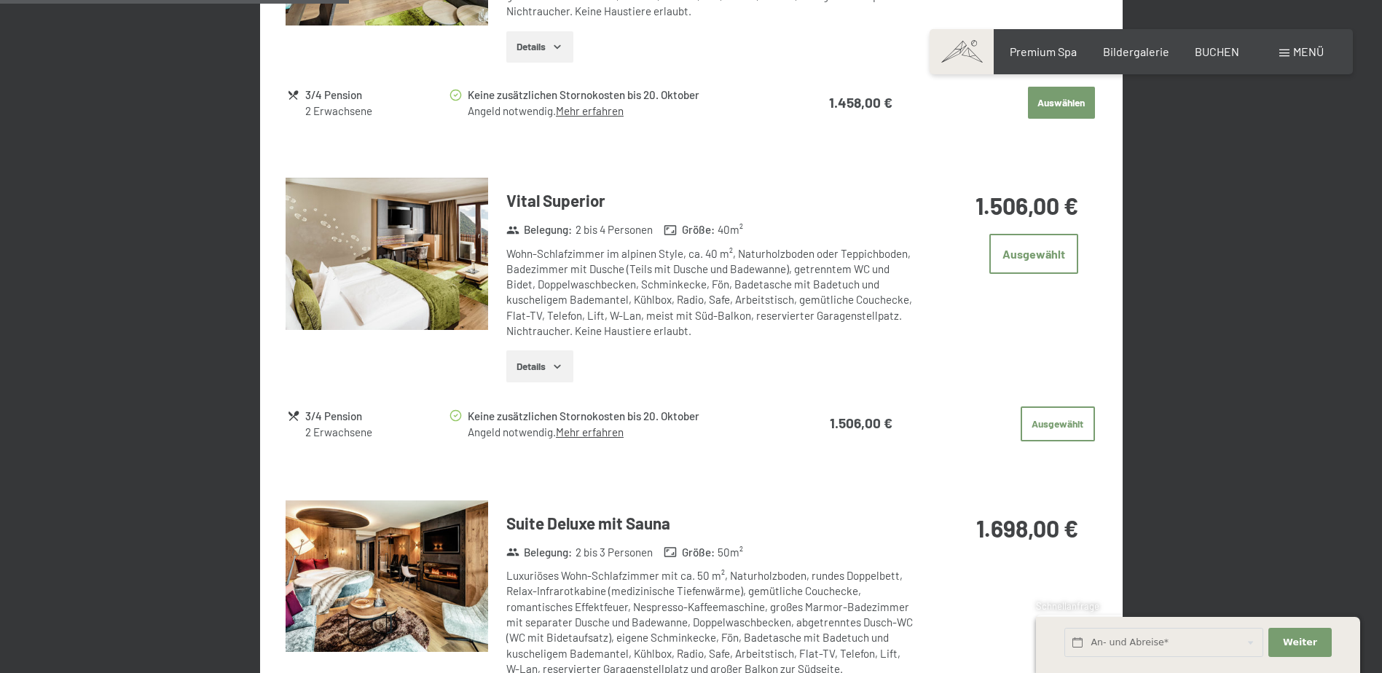
click at [435, 260] on img at bounding box center [387, 254] width 202 height 152
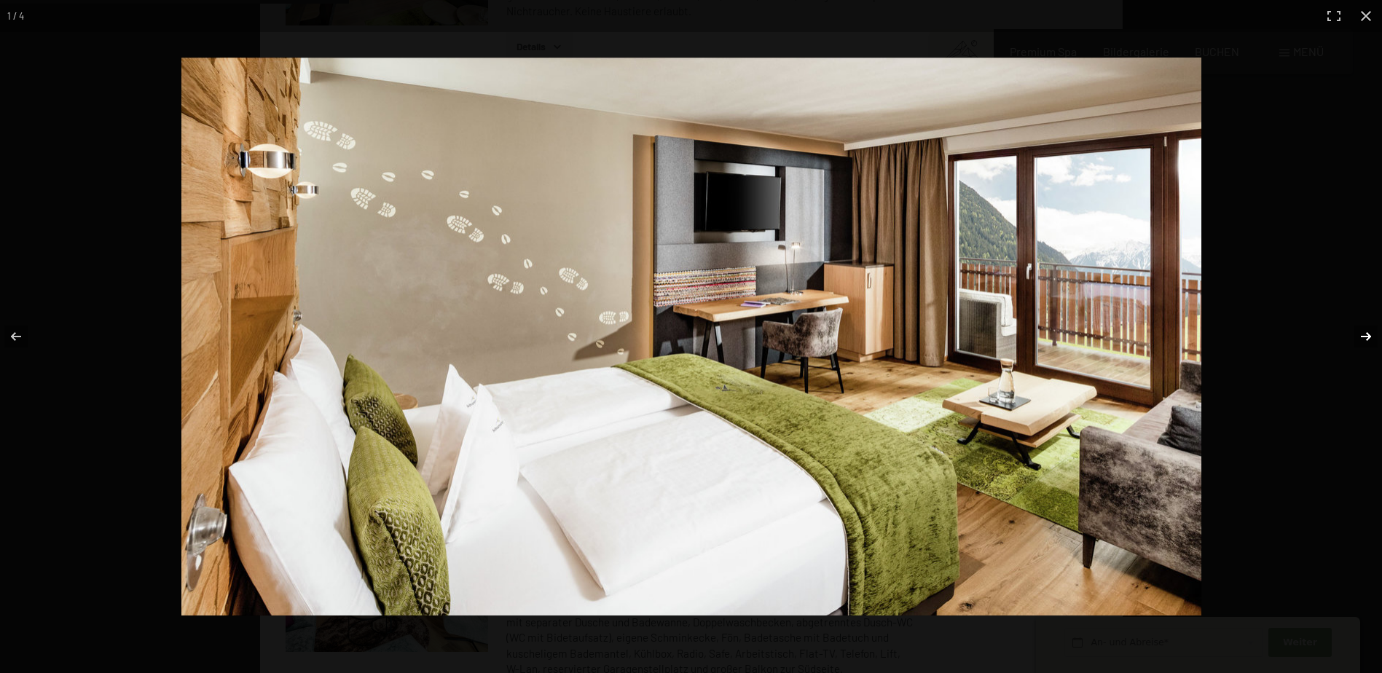
click at [1356, 331] on button "button" at bounding box center [1356, 336] width 51 height 73
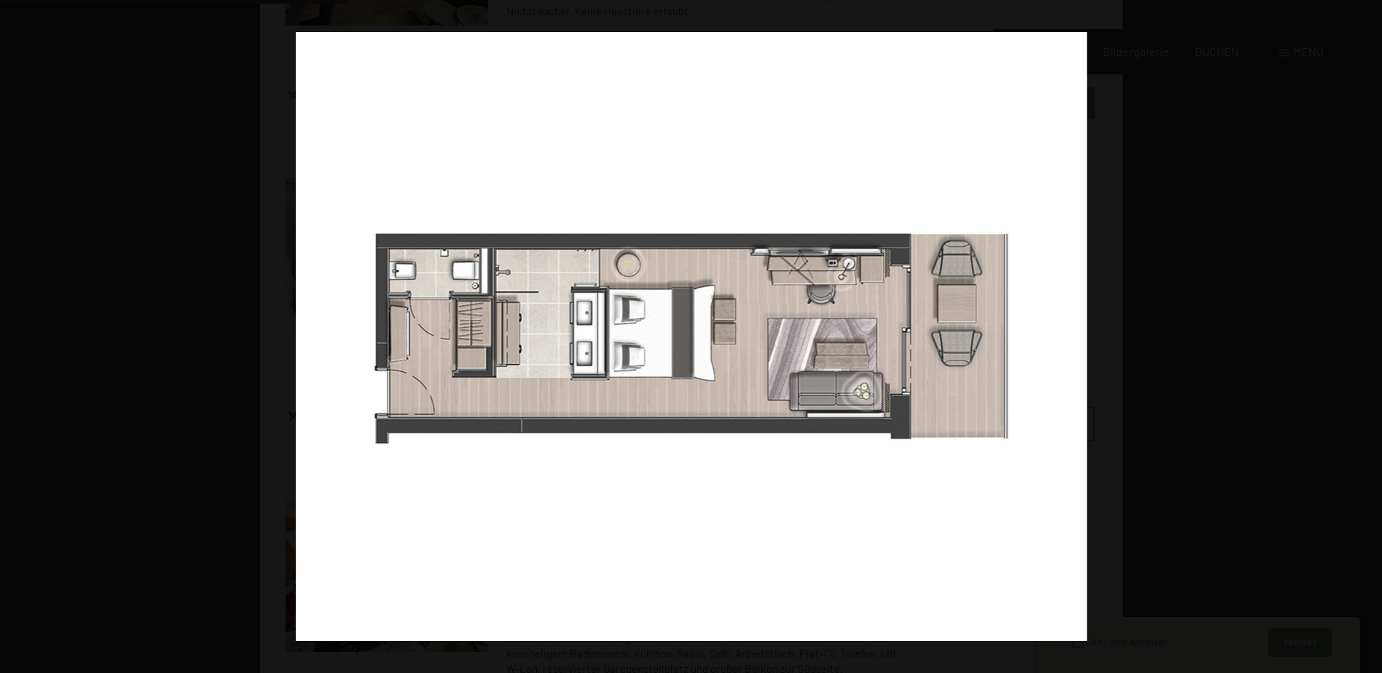
click at [1356, 331] on button "button" at bounding box center [1356, 336] width 51 height 73
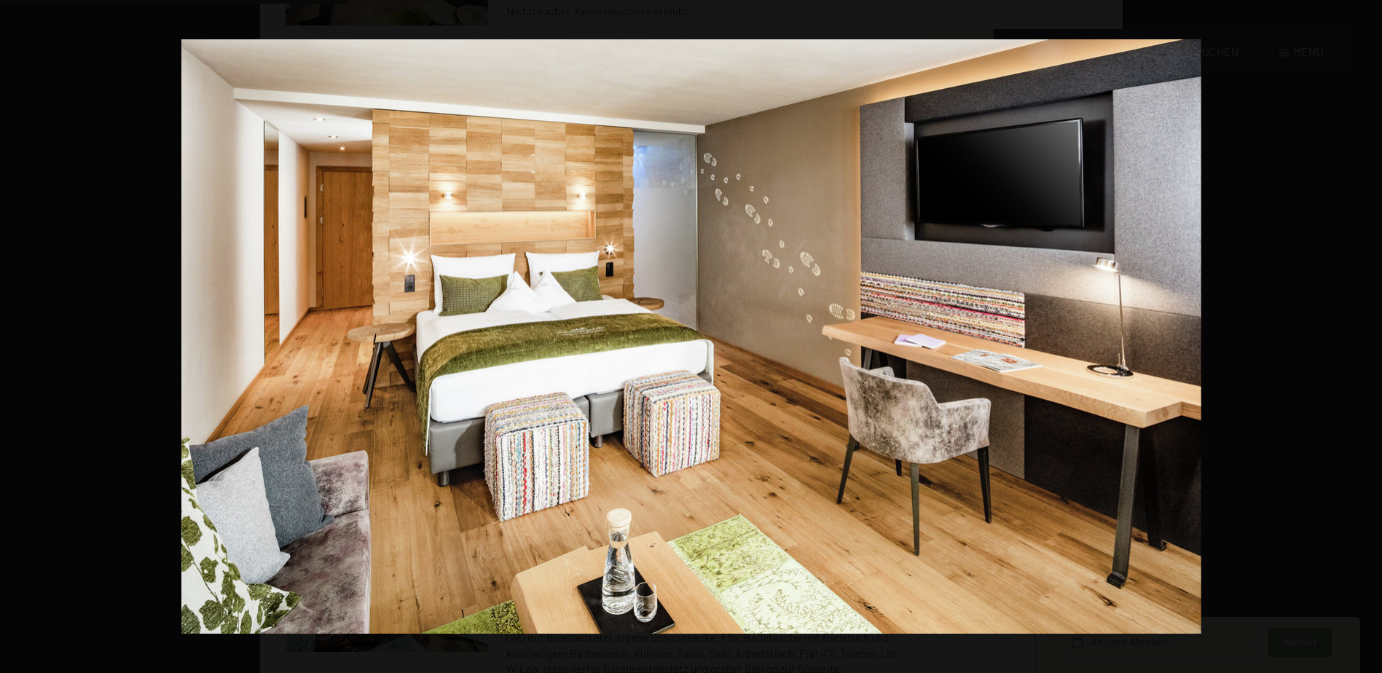
click at [1356, 331] on button "button" at bounding box center [1356, 336] width 51 height 73
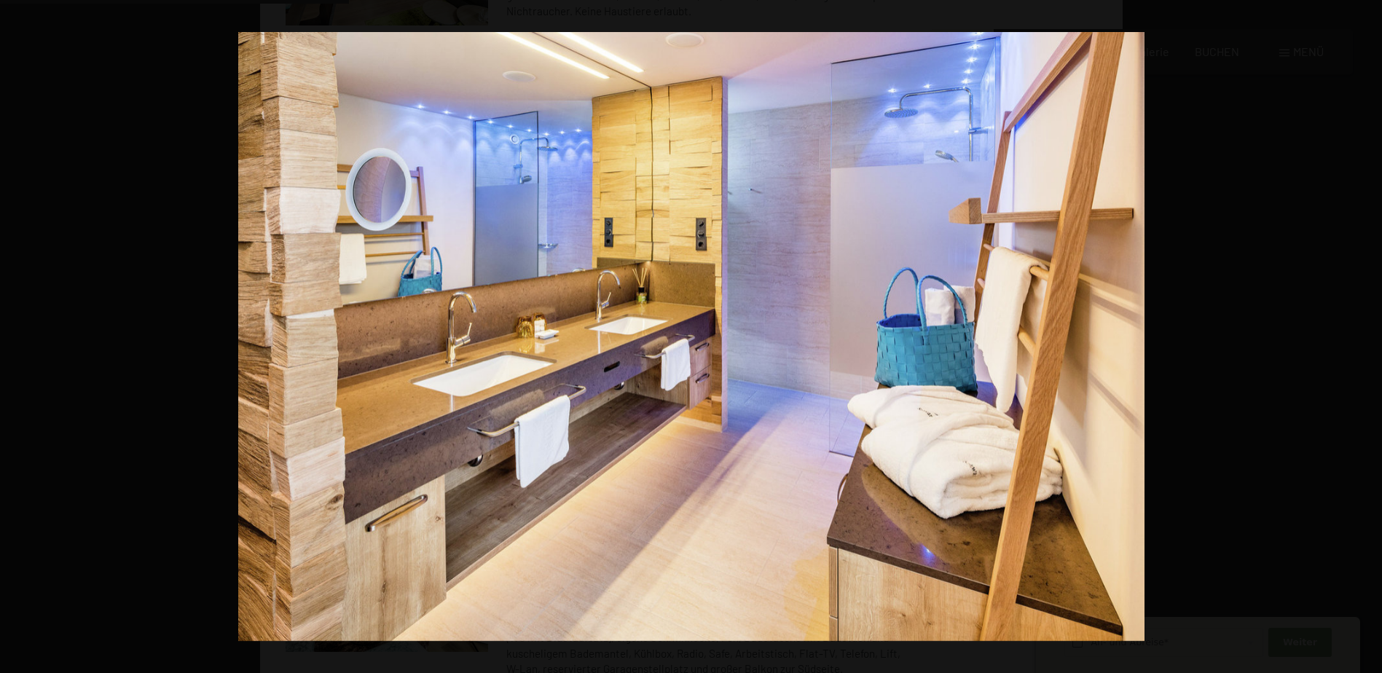
click at [1356, 331] on button "button" at bounding box center [1356, 336] width 51 height 73
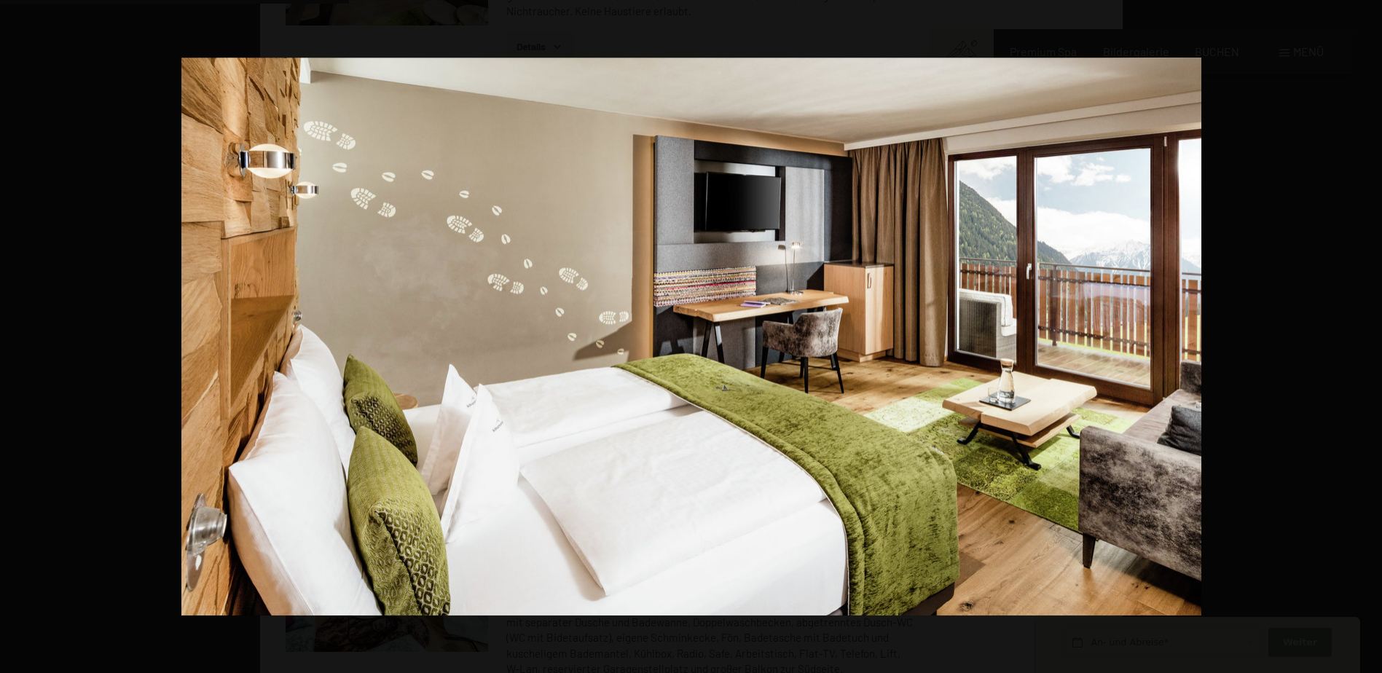
click at [1356, 331] on button "button" at bounding box center [1356, 336] width 51 height 73
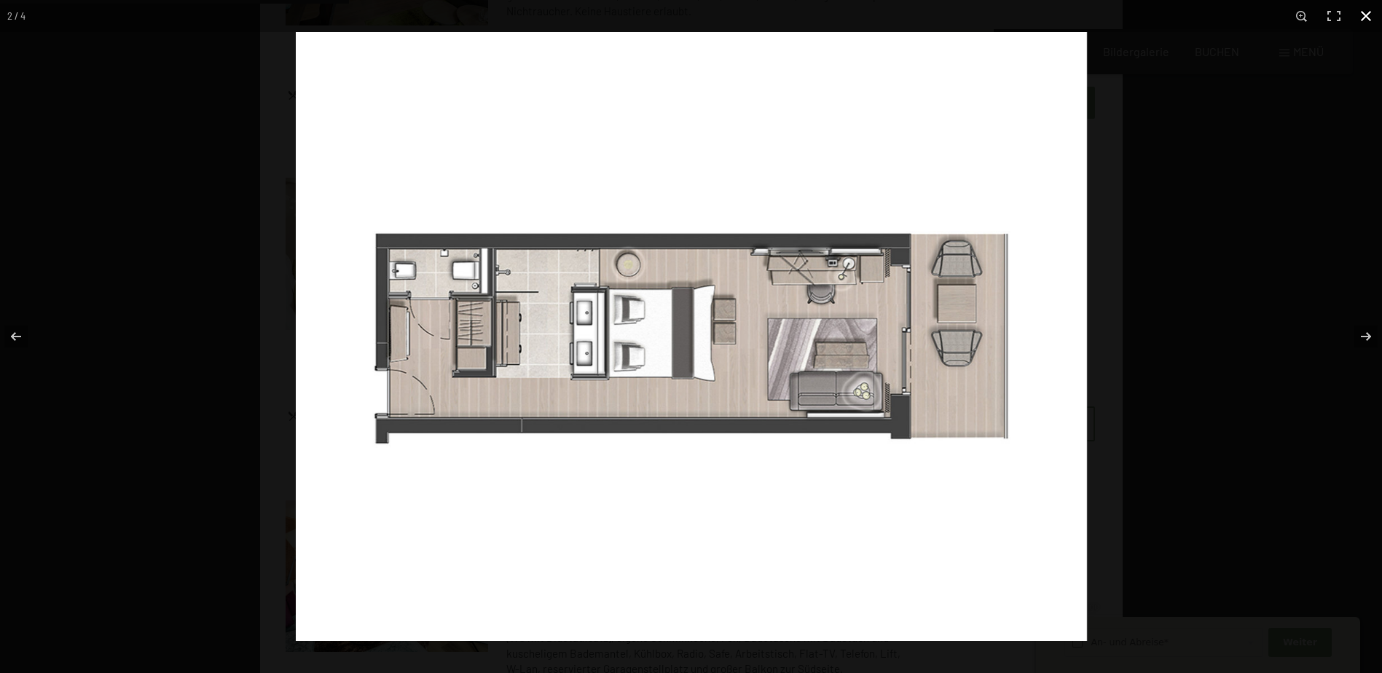
click at [1368, 14] on button "button" at bounding box center [1366, 16] width 32 height 32
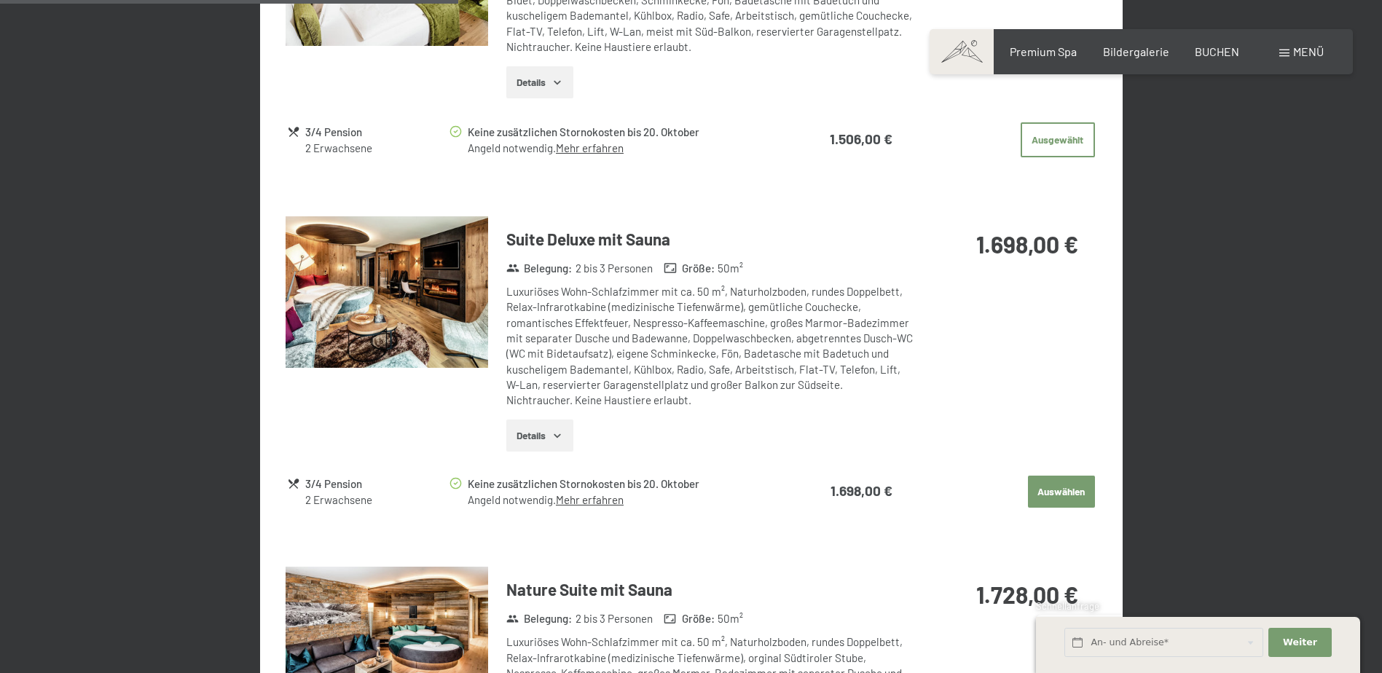
scroll to position [1222, 0]
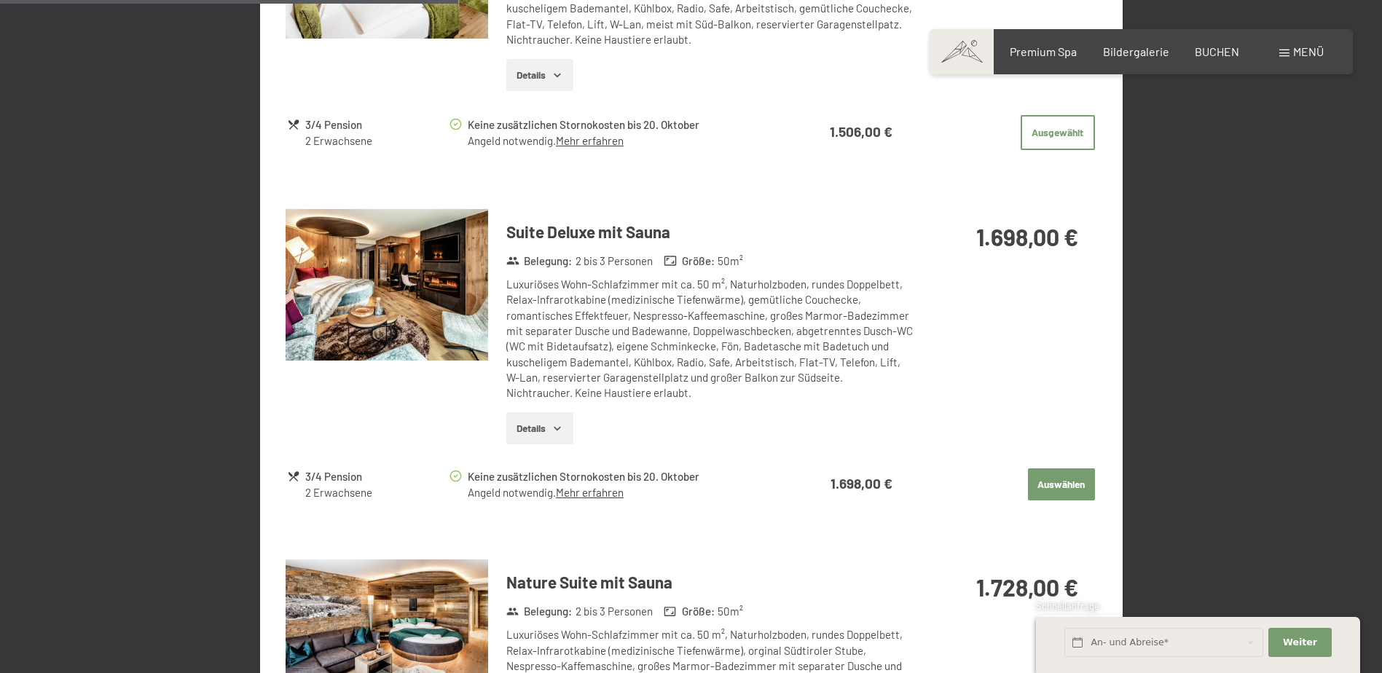
click at [532, 430] on button "Details" at bounding box center [539, 428] width 66 height 32
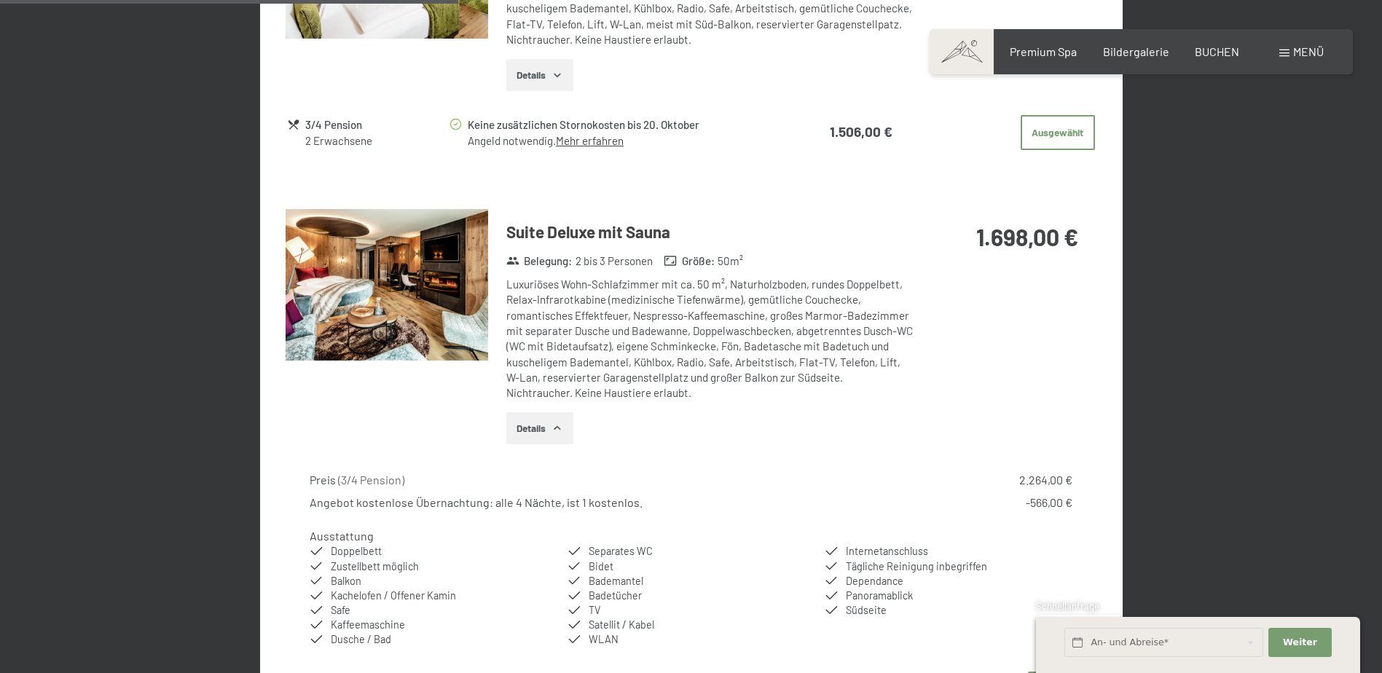
click at [429, 319] on img at bounding box center [387, 285] width 202 height 152
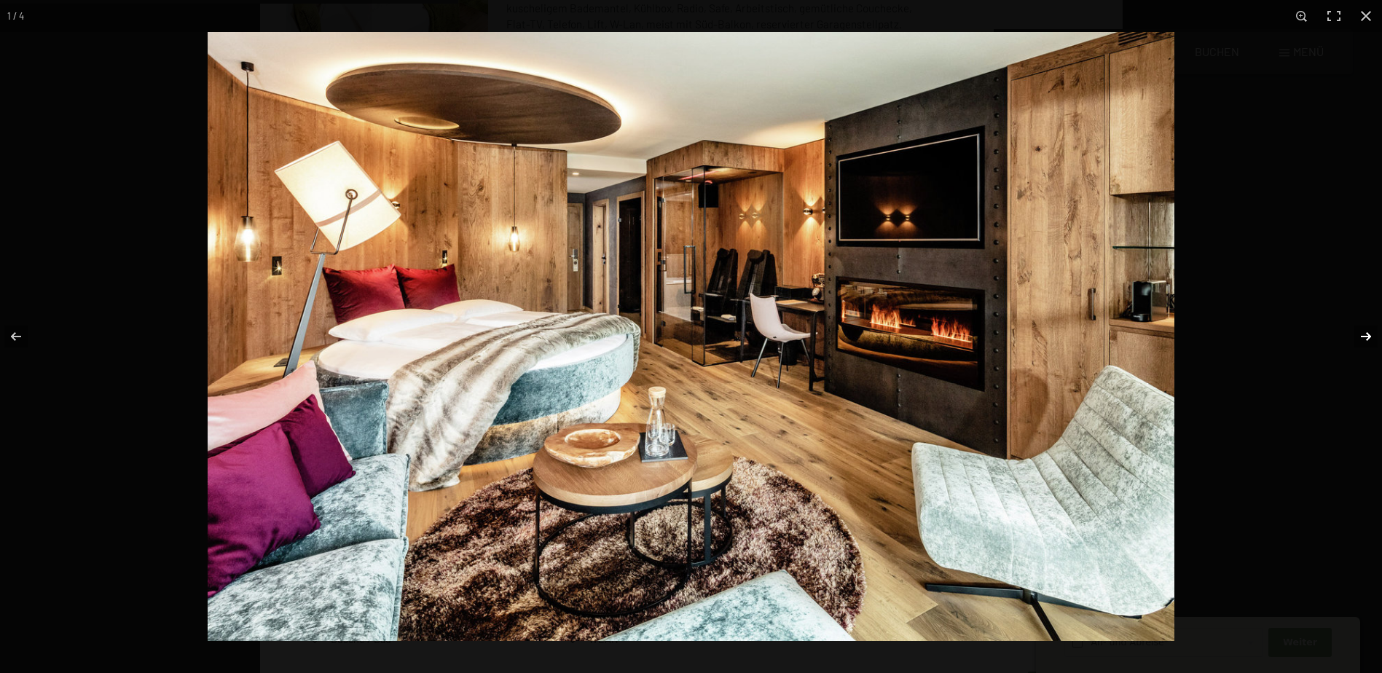
click at [1369, 337] on button "button" at bounding box center [1356, 336] width 51 height 73
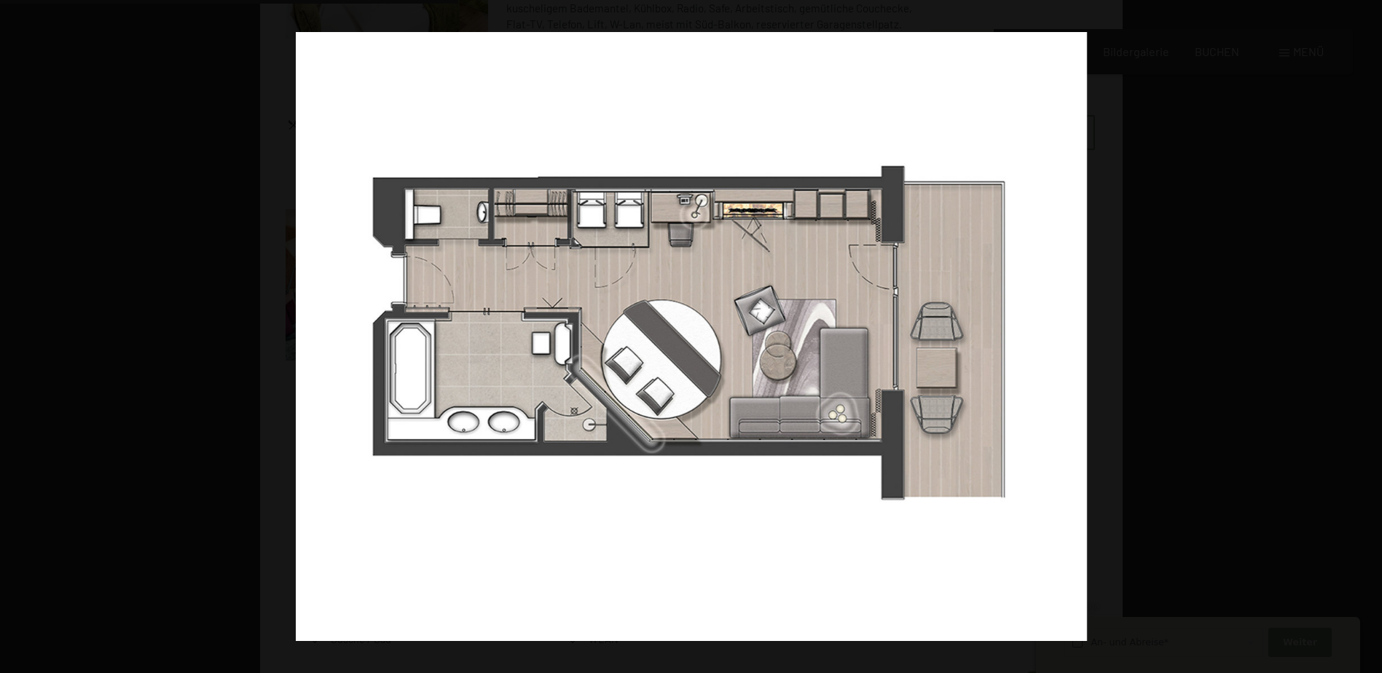
click at [1369, 337] on button "button" at bounding box center [1356, 336] width 51 height 73
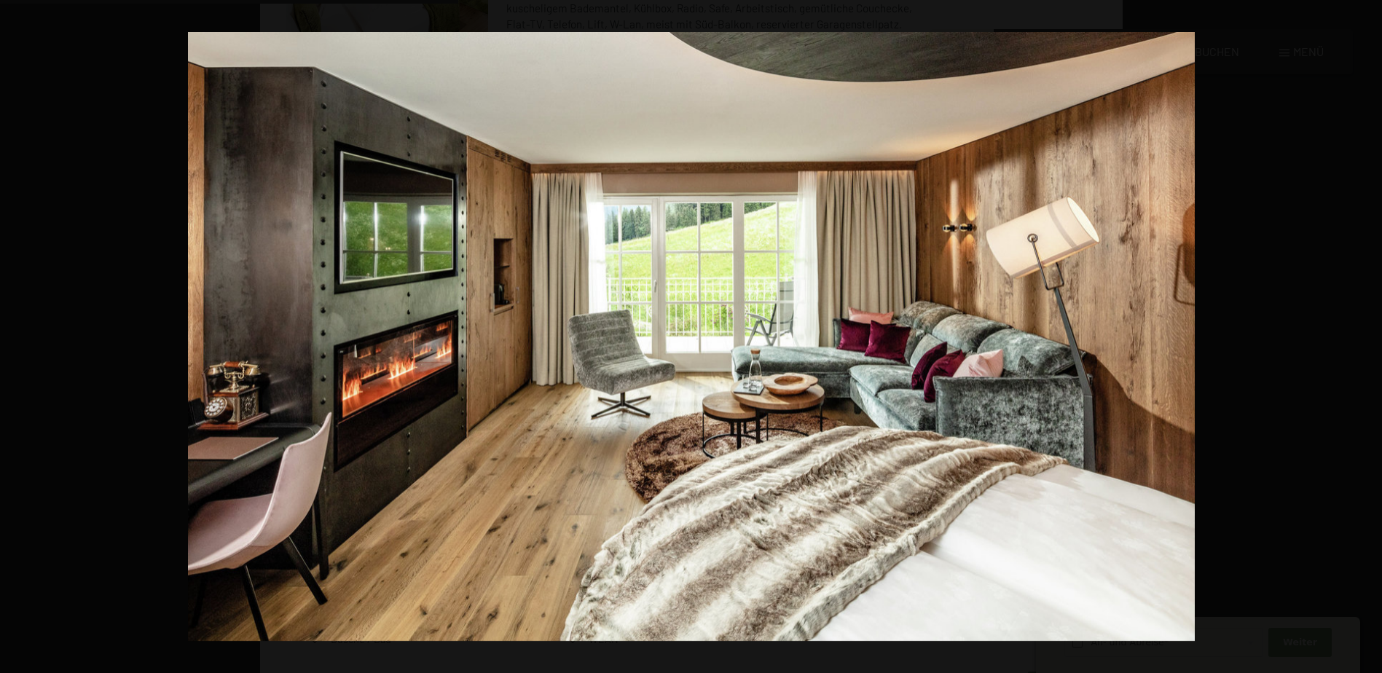
click at [1369, 337] on button "button" at bounding box center [1356, 336] width 51 height 73
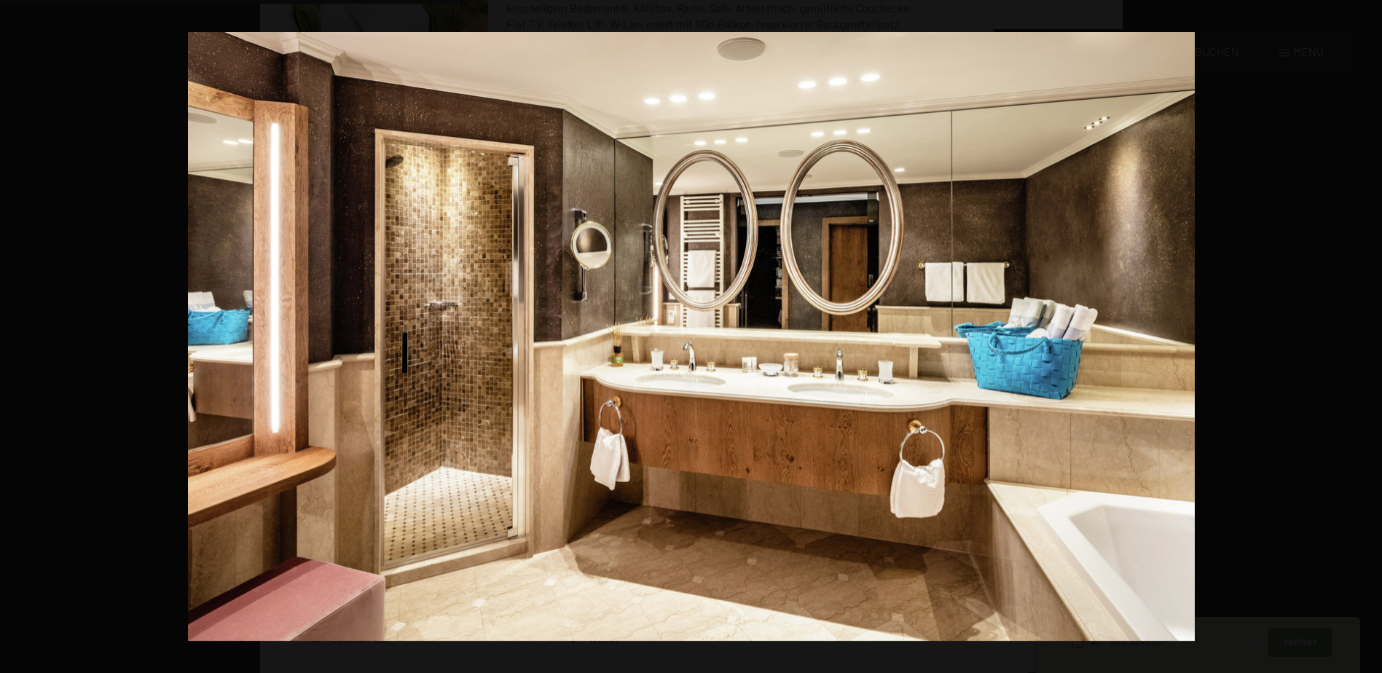
click at [1369, 337] on button "button" at bounding box center [1356, 336] width 51 height 73
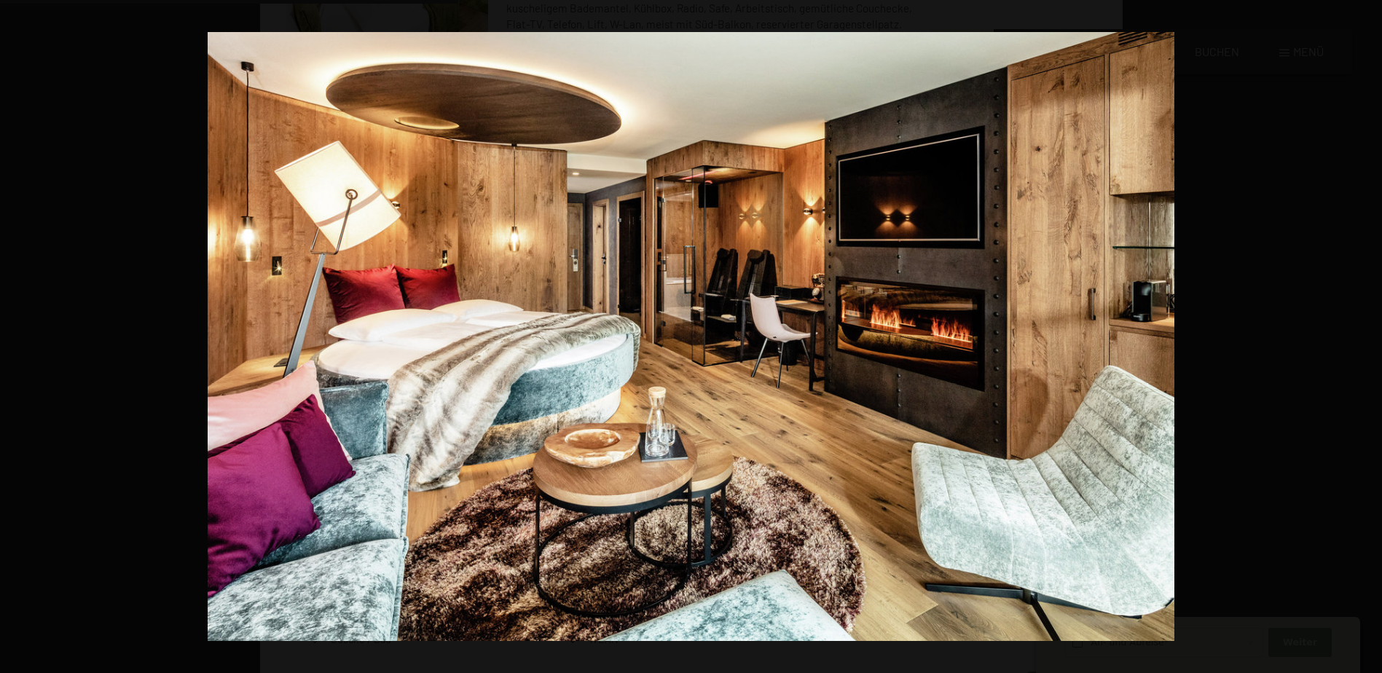
click at [1369, 337] on button "button" at bounding box center [1356, 336] width 51 height 73
